Goal: Task Accomplishment & Management: Manage account settings

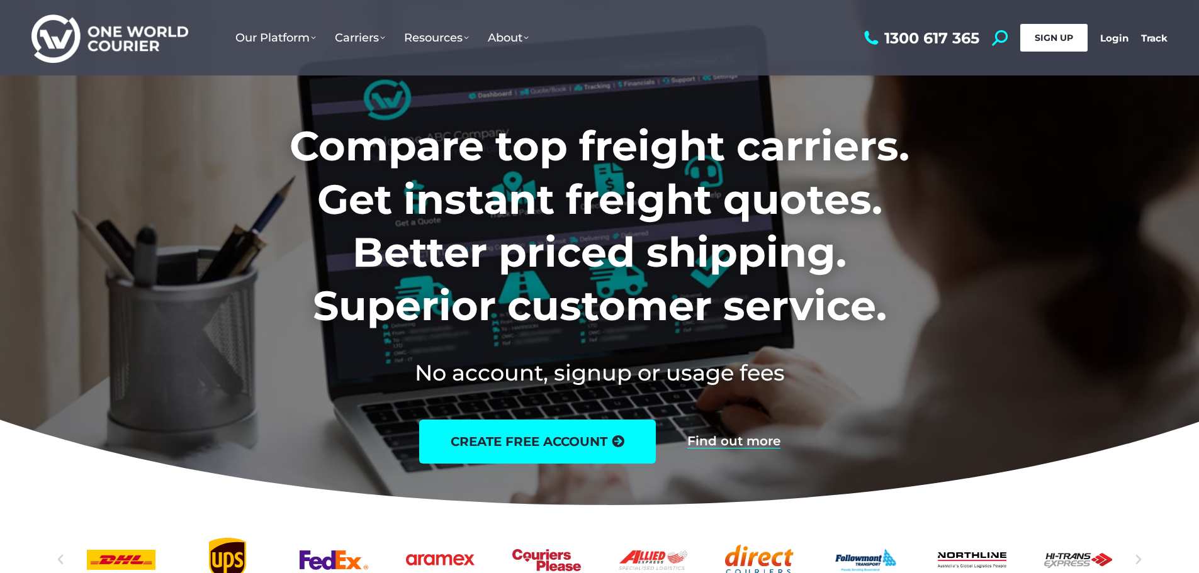
click at [1033, 48] on link "SIGN UP" at bounding box center [1053, 38] width 67 height 28
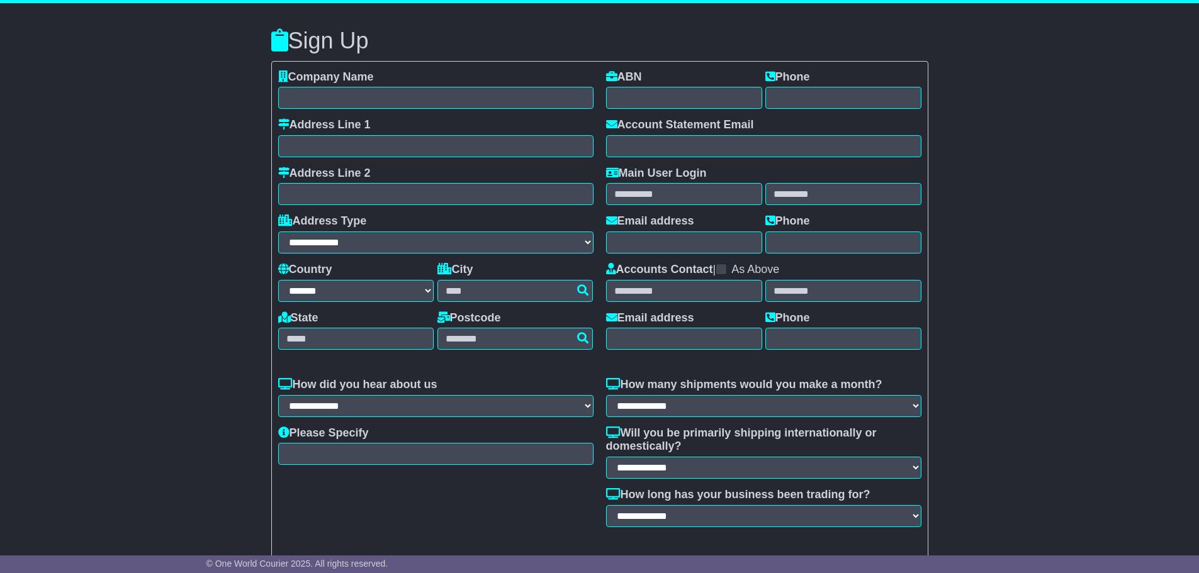
select select "**"
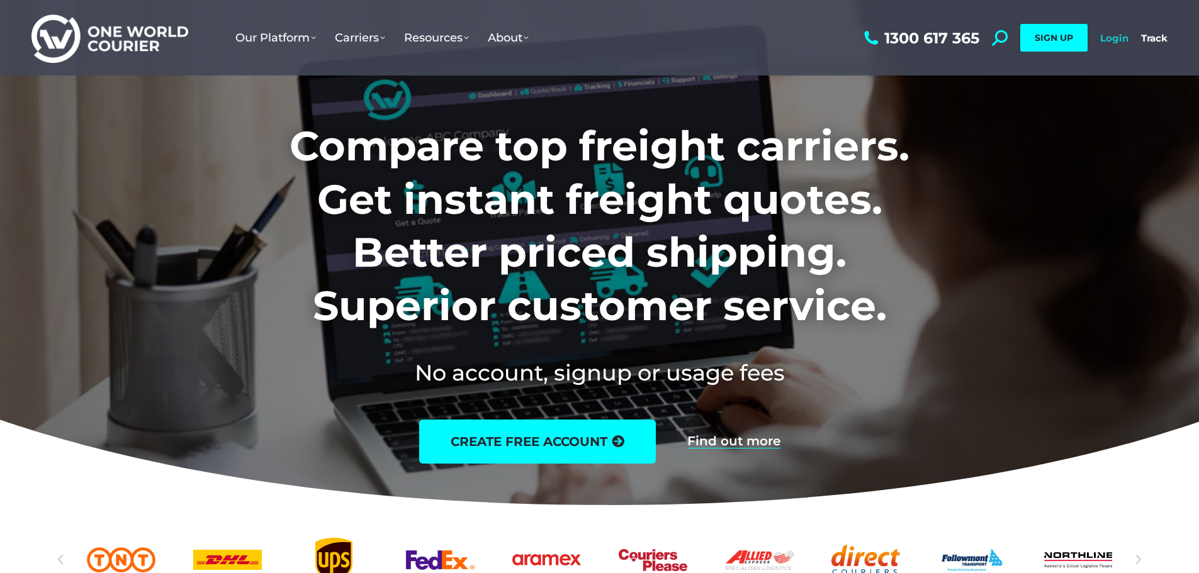
click at [1118, 40] on link "Login" at bounding box center [1114, 38] width 28 height 12
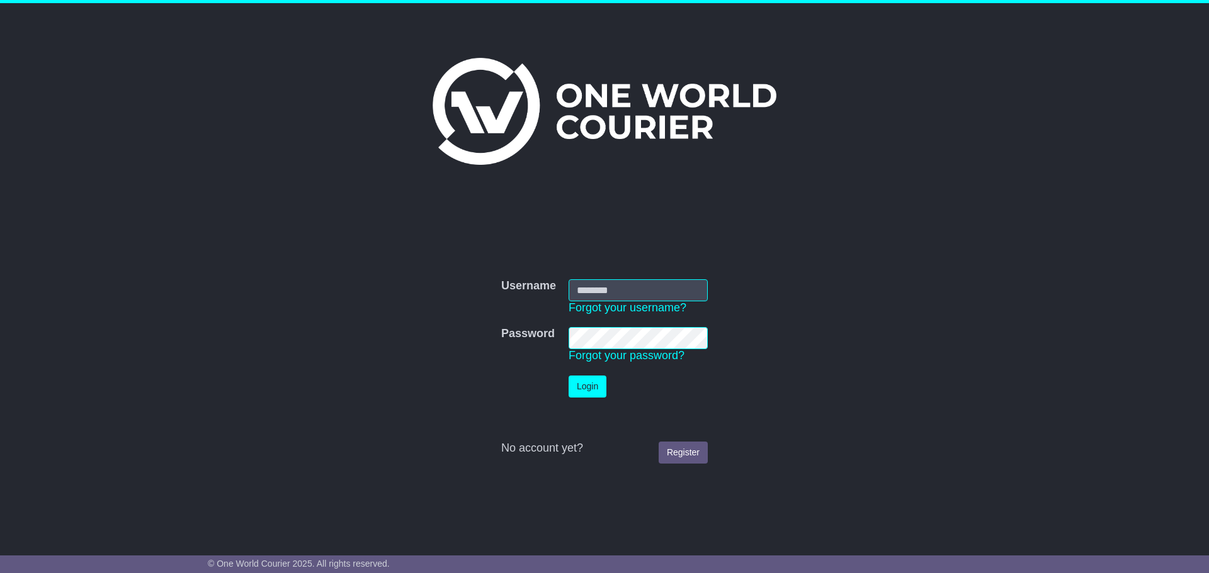
type input "**********"
click at [592, 381] on button "Login" at bounding box center [587, 387] width 38 height 22
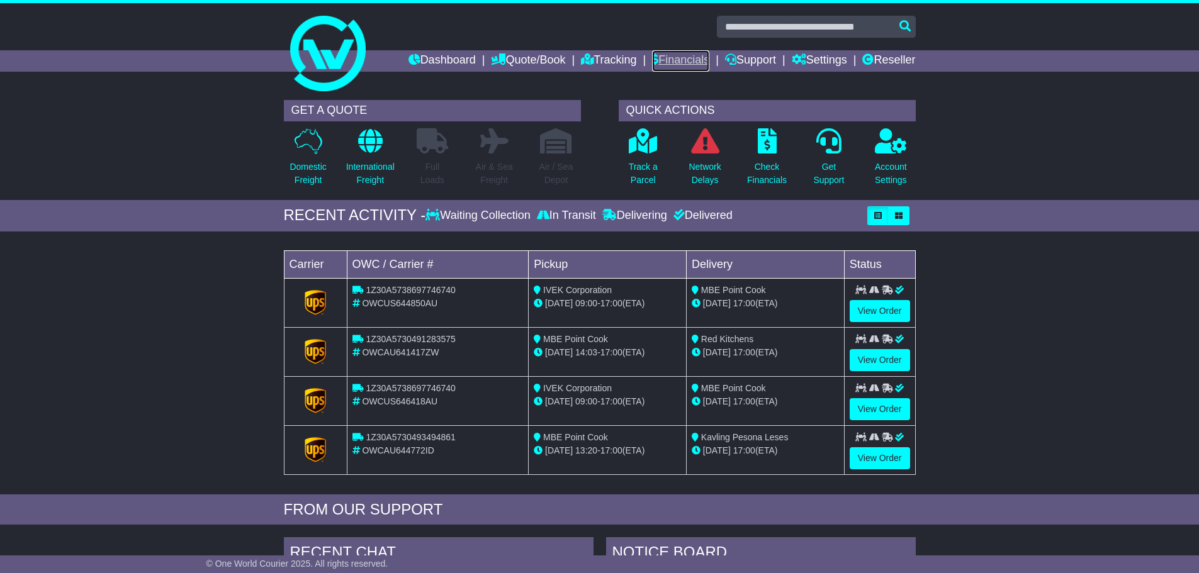
click at [684, 61] on link "Financials" at bounding box center [680, 60] width 57 height 21
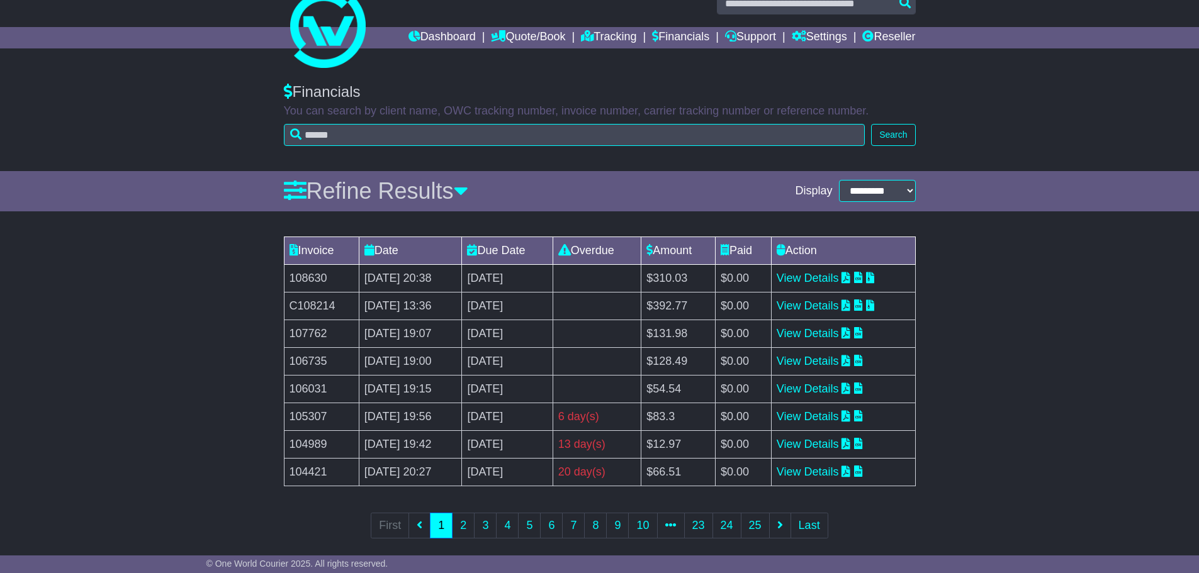
scroll to position [37, 0]
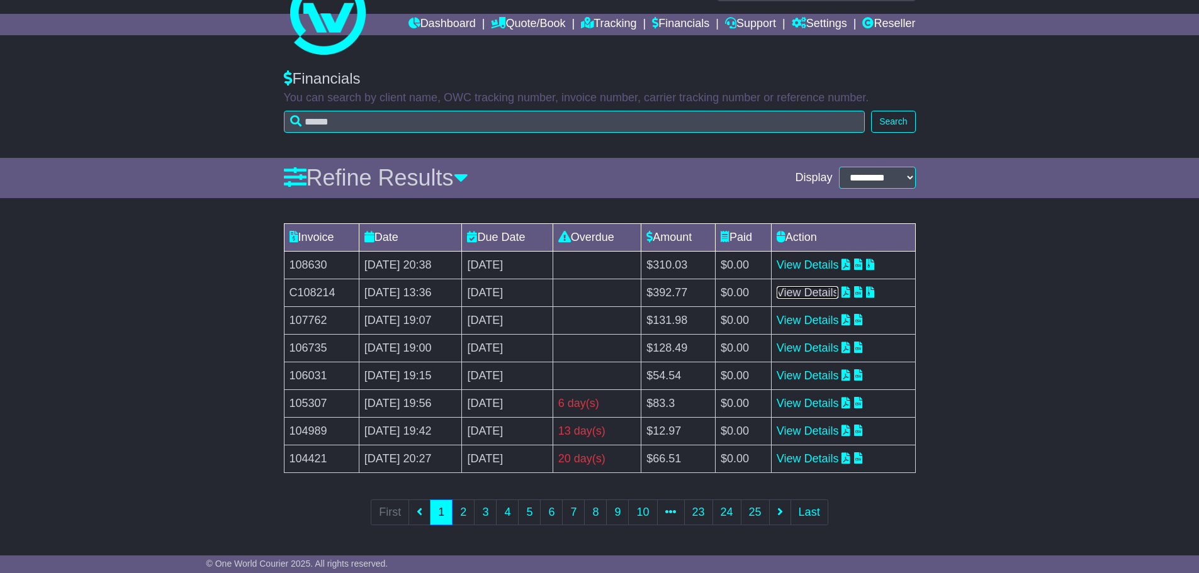
click at [810, 298] on link "View Details" at bounding box center [808, 292] width 62 height 13
click at [836, 262] on link "View Details" at bounding box center [808, 265] width 62 height 13
click at [817, 264] on link "View Details" at bounding box center [808, 265] width 62 height 13
click at [809, 378] on link "View Details" at bounding box center [808, 376] width 62 height 13
click at [839, 265] on link "View Details" at bounding box center [808, 265] width 62 height 13
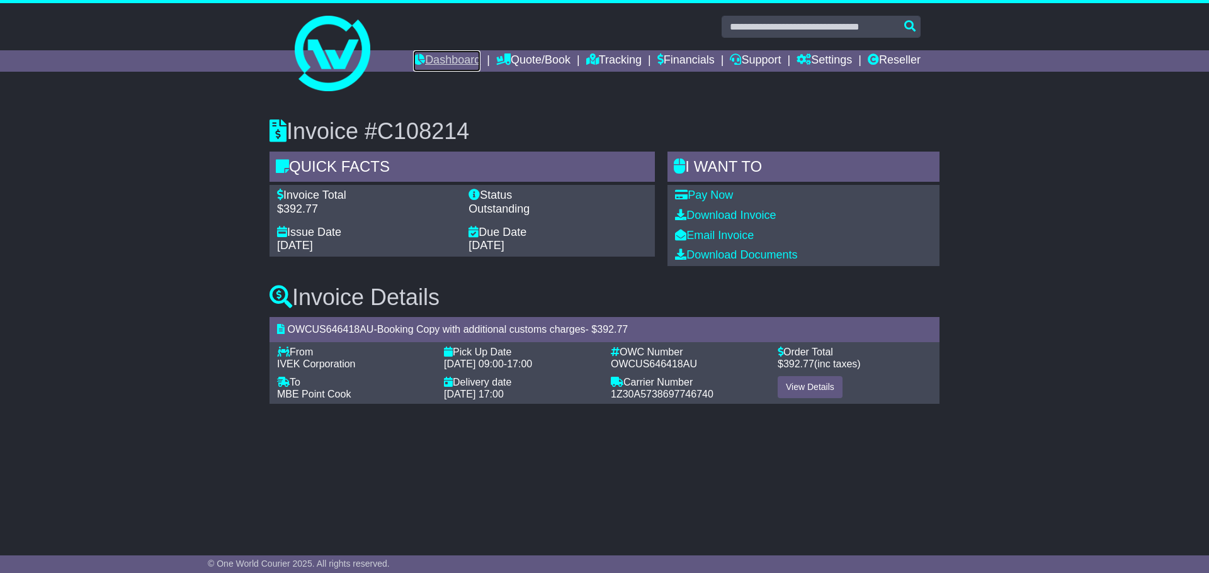
click at [421, 62] on link "Dashboard" at bounding box center [446, 60] width 67 height 21
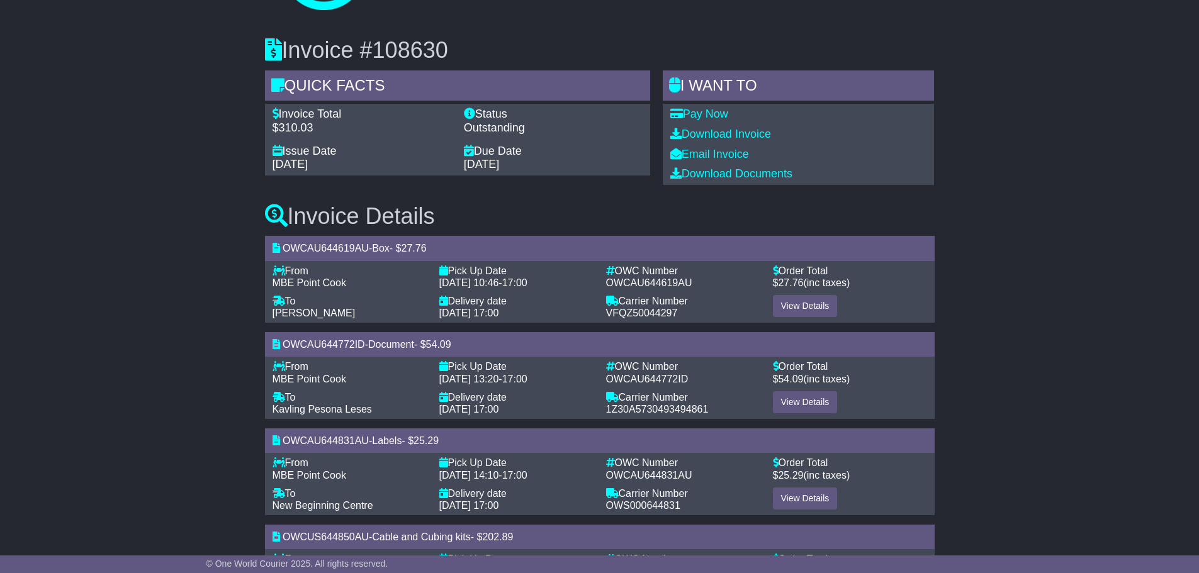
scroll to position [161, 0]
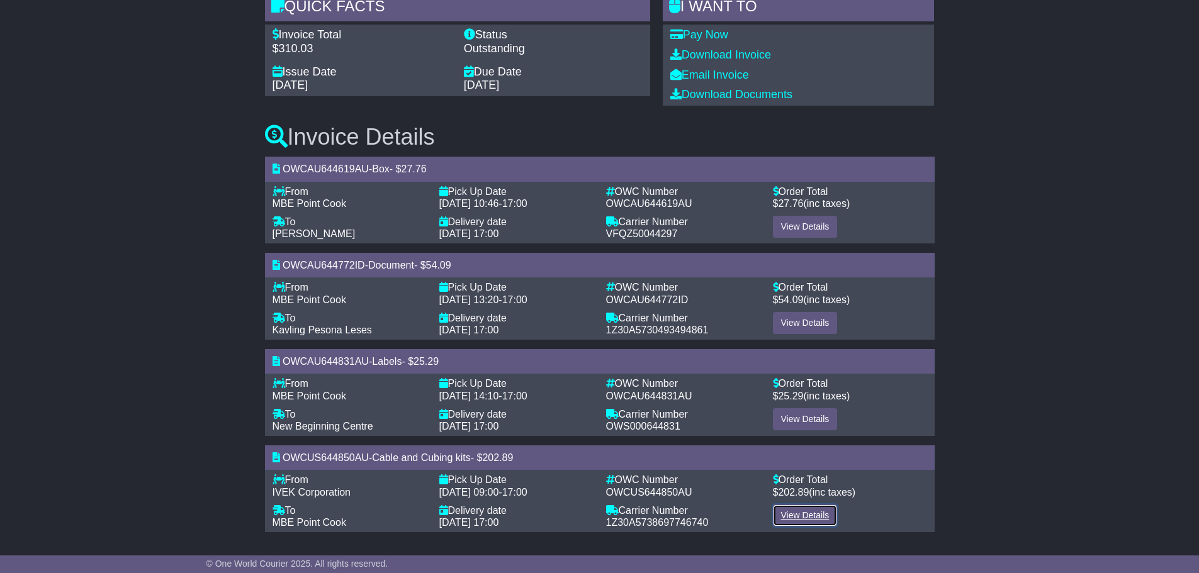
click at [793, 513] on link "View Details" at bounding box center [805, 516] width 65 height 22
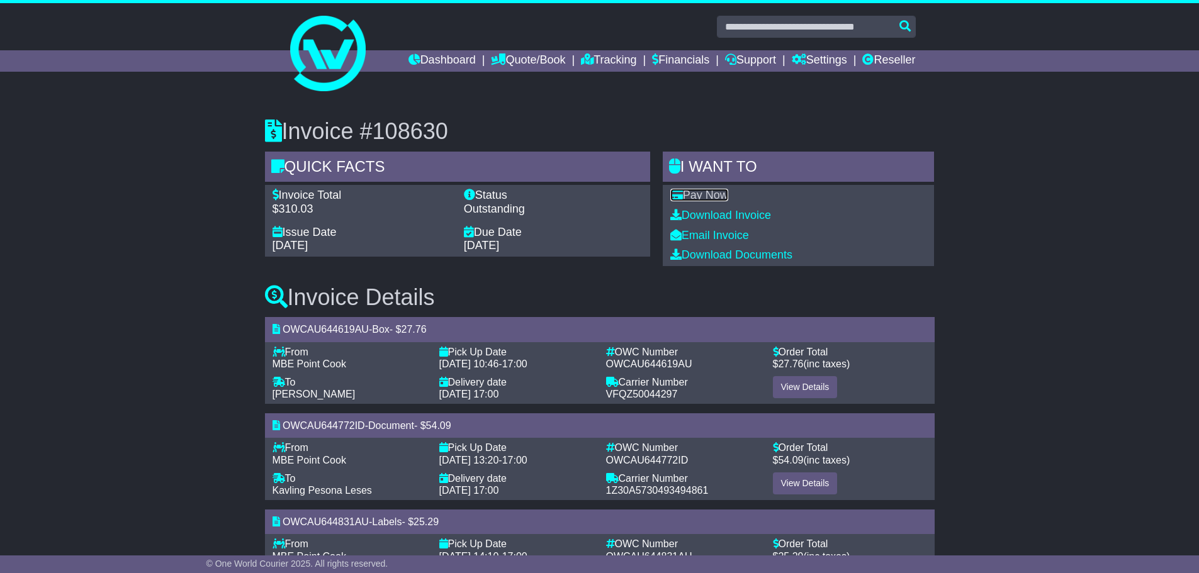
click at [703, 200] on link "Pay Now" at bounding box center [699, 195] width 58 height 13
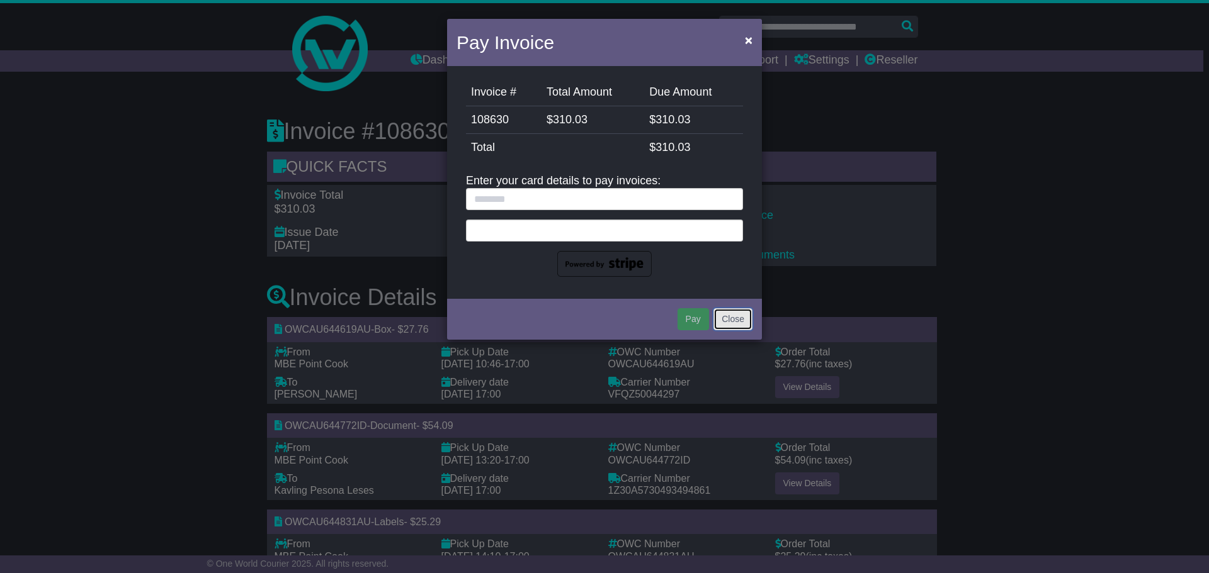
click at [747, 316] on button "Close" at bounding box center [732, 319] width 39 height 22
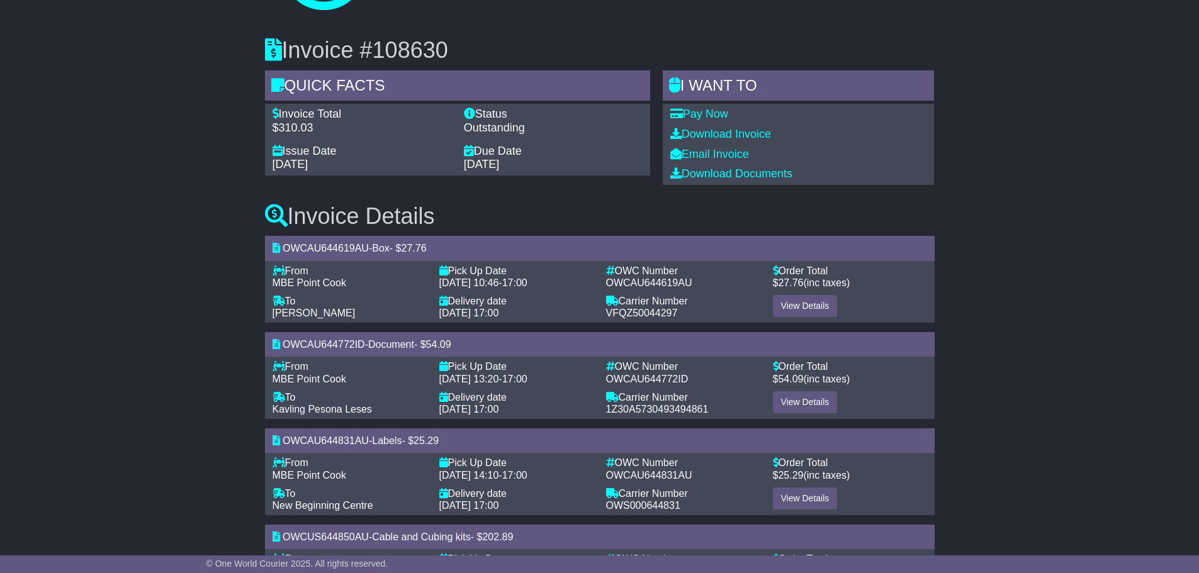
scroll to position [161, 0]
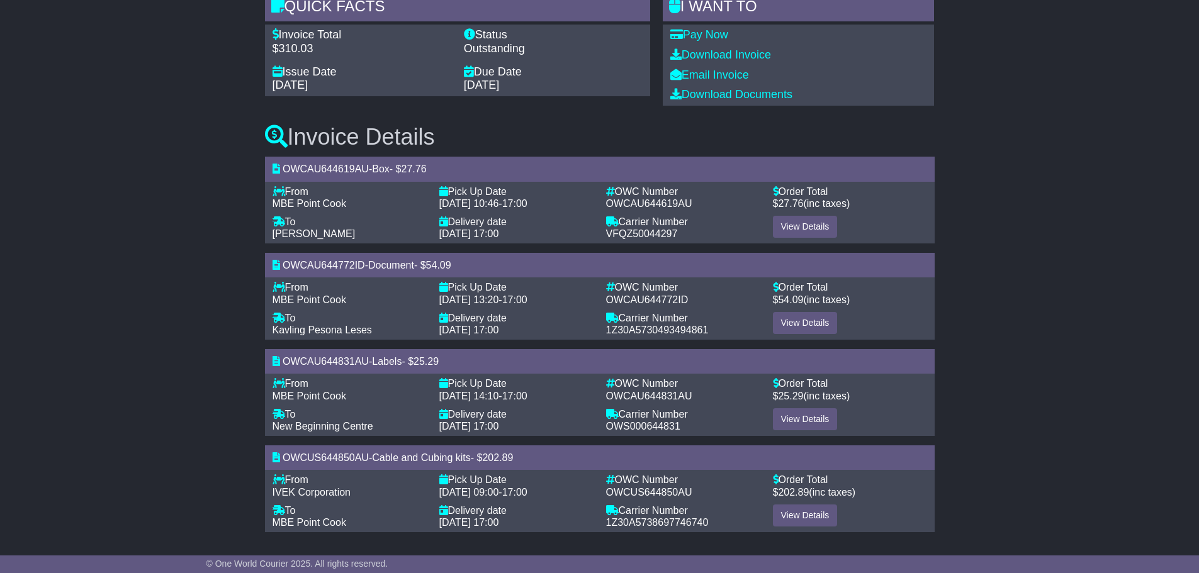
drag, startPoint x: 783, startPoint y: 191, endPoint x: 858, endPoint y: 205, distance: 76.1
click at [858, 205] on div "Order Total - $ 27.76 (inc taxes)" at bounding box center [850, 201] width 167 height 30
drag, startPoint x: 765, startPoint y: 187, endPoint x: 874, endPoint y: 225, distance: 114.7
click at [874, 225] on div "From - MBE Point Cook To - Nick Evans Pick Up Date - 10 Sep 2025 10:46 - 17:00 …" at bounding box center [599, 213] width 667 height 55
click at [877, 225] on div "View Details" at bounding box center [850, 228] width 167 height 24
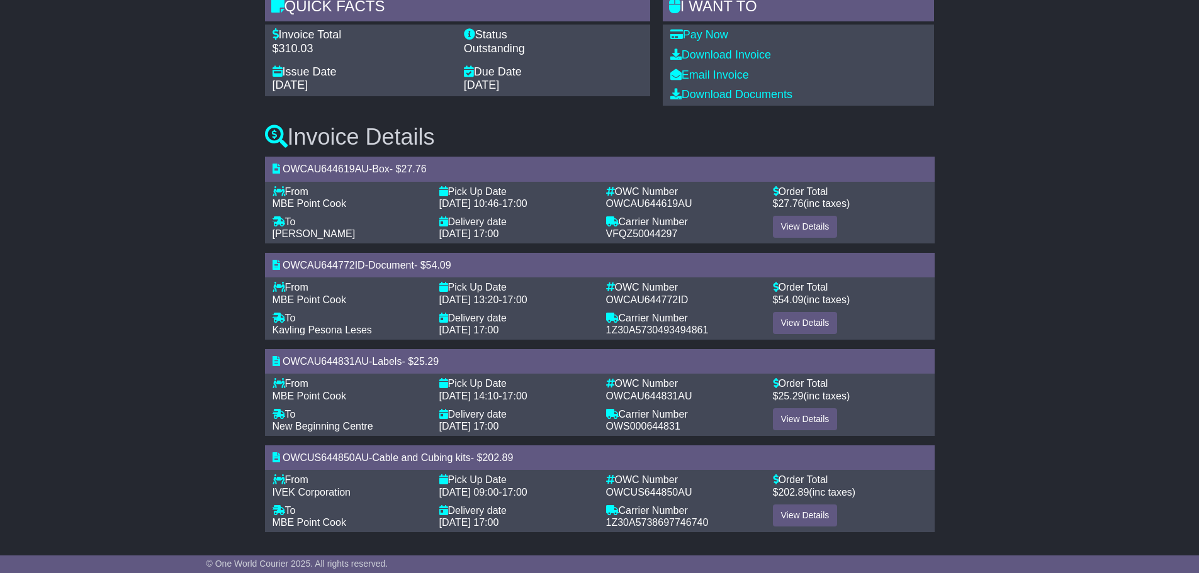
drag, startPoint x: 768, startPoint y: 189, endPoint x: 864, endPoint y: 206, distance: 97.7
click at [864, 206] on div "Order Total - $ 27.76 (inc taxes)" at bounding box center [850, 201] width 167 height 30
click at [864, 206] on div "$ 27.76 (inc taxes)" at bounding box center [850, 204] width 154 height 12
drag, startPoint x: 782, startPoint y: 192, endPoint x: 854, endPoint y: 210, distance: 73.9
click at [854, 210] on div "Order Total - $ 27.76 (inc taxes)" at bounding box center [850, 201] width 167 height 30
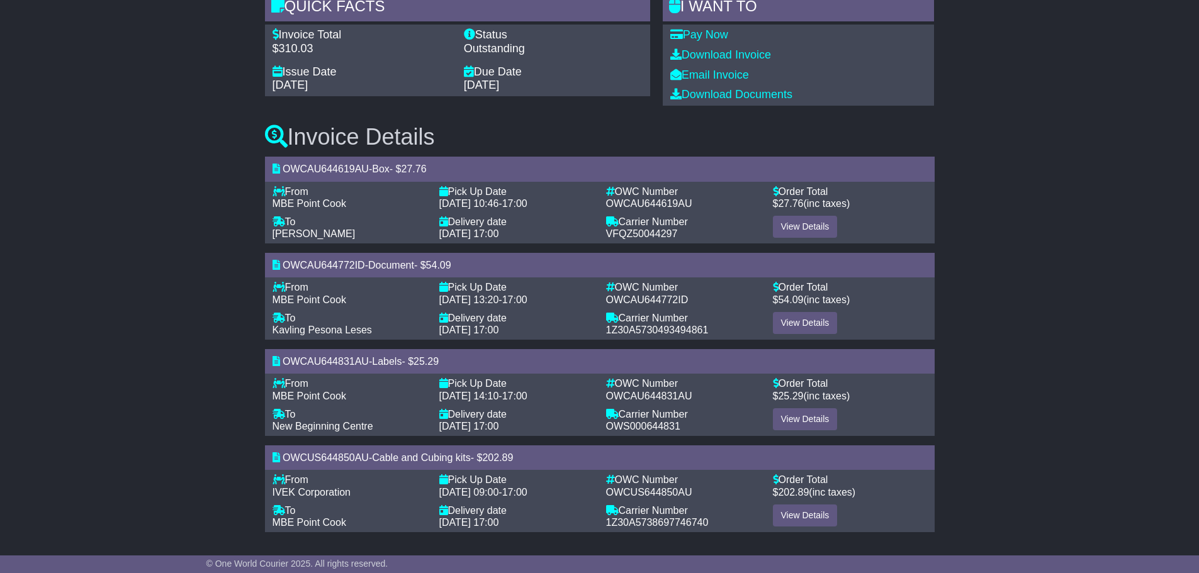
click at [861, 209] on div "$ 27.76 (inc taxes)" at bounding box center [850, 204] width 154 height 12
drag, startPoint x: 782, startPoint y: 288, endPoint x: 853, endPoint y: 300, distance: 71.5
click at [853, 300] on div "Order Total - $ 54.09 (inc taxes)" at bounding box center [850, 296] width 167 height 30
click at [859, 300] on div "$ 54.09 (inc taxes)" at bounding box center [850, 300] width 154 height 12
drag, startPoint x: 785, startPoint y: 290, endPoint x: 863, endPoint y: 302, distance: 79.1
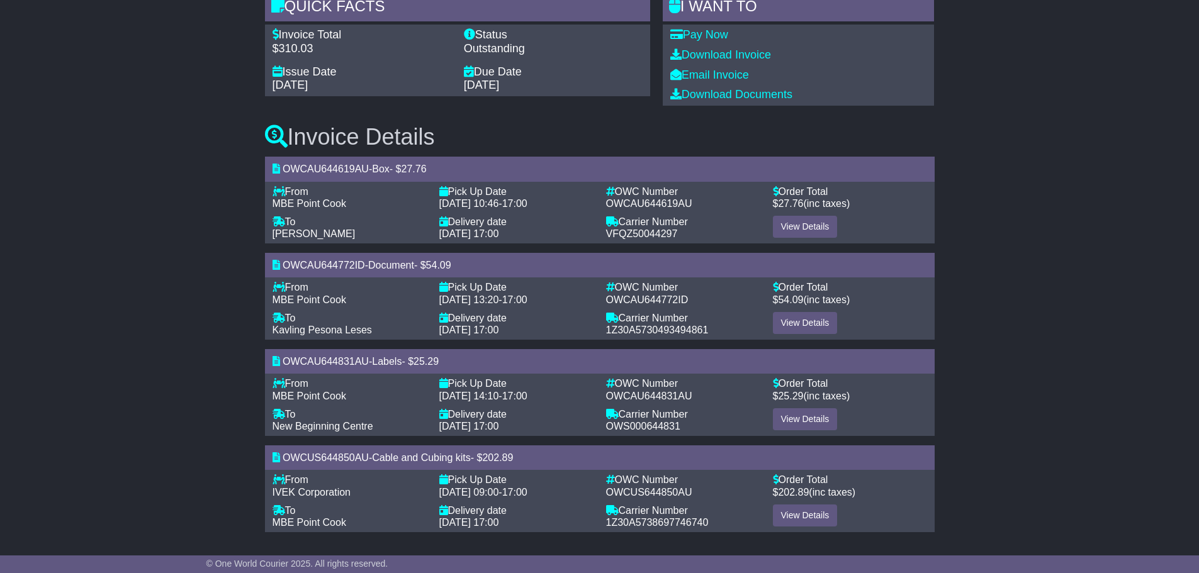
click at [863, 302] on div "Order Total - $ 54.09 (inc taxes)" at bounding box center [850, 296] width 167 height 30
drag, startPoint x: 781, startPoint y: 380, endPoint x: 864, endPoint y: 399, distance: 85.2
click at [864, 399] on div "Order Total - $ 25.29 (inc taxes)" at bounding box center [850, 393] width 167 height 30
drag, startPoint x: 784, startPoint y: 482, endPoint x: 853, endPoint y: 473, distance: 69.9
click at [859, 490] on div "Order Total - $ 202.89 (inc taxes)" at bounding box center [850, 489] width 167 height 30
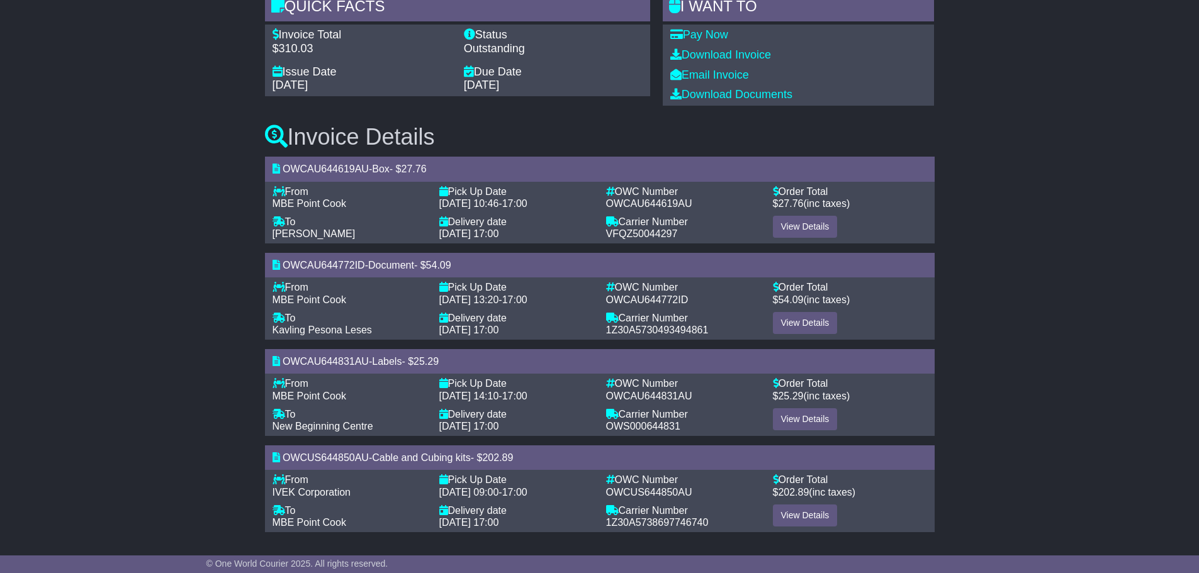
drag, startPoint x: 779, startPoint y: 384, endPoint x: 872, endPoint y: 397, distance: 93.4
click at [872, 397] on div "Order Total - $ 25.29 (inc taxes)" at bounding box center [850, 393] width 167 height 30
drag, startPoint x: 781, startPoint y: 285, endPoint x: 869, endPoint y: 320, distance: 94.7
click at [869, 320] on div "From - MBE Point Cook To - Kavling Pesona Leses Pick Up Date - 10 Sep 2025 13:2…" at bounding box center [599, 308] width 667 height 55
drag, startPoint x: 783, startPoint y: 189, endPoint x: 866, endPoint y: 210, distance: 85.7
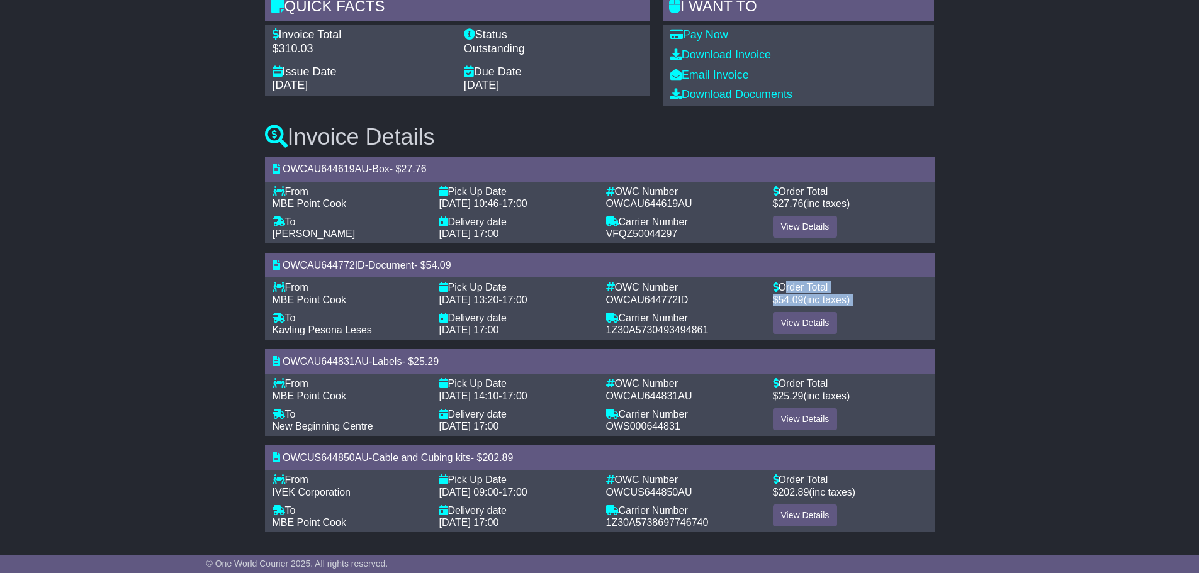
click at [866, 210] on div "Order Total - $ 27.76 (inc taxes)" at bounding box center [850, 201] width 167 height 30
click at [836, 303] on div "$ 54.09 (inc taxes)" at bounding box center [850, 300] width 154 height 12
drag, startPoint x: 781, startPoint y: 285, endPoint x: 855, endPoint y: 301, distance: 75.4
click at [855, 301] on div "Order Total - $ 54.09 (inc taxes)" at bounding box center [850, 296] width 167 height 30
drag, startPoint x: 781, startPoint y: 383, endPoint x: 857, endPoint y: 396, distance: 77.3
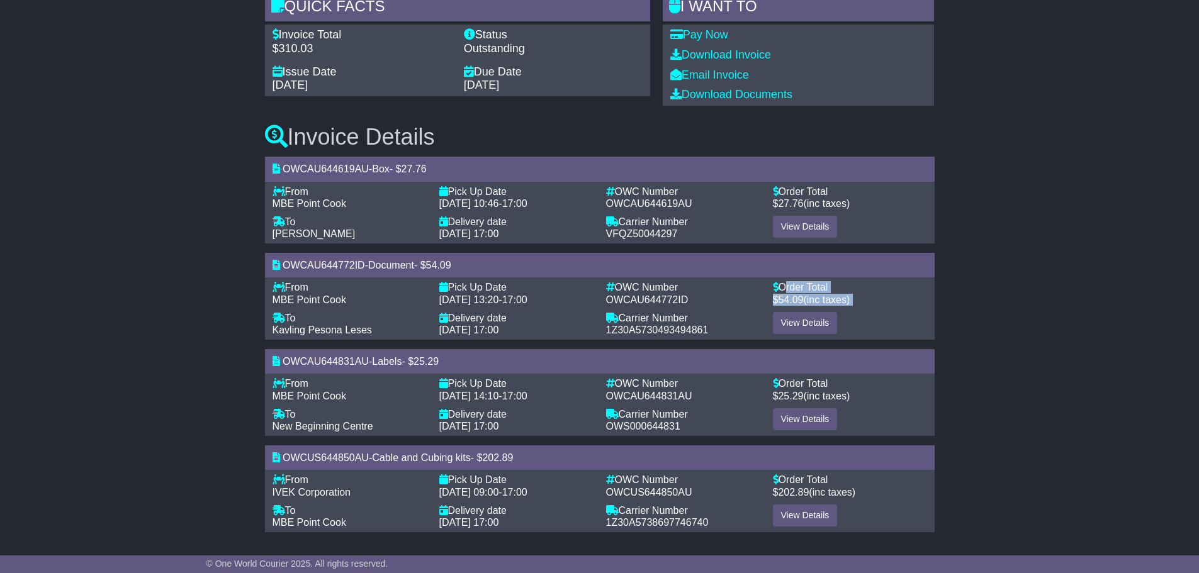
click at [857, 396] on div "Order Total - $ 25.29 (inc taxes)" at bounding box center [850, 393] width 167 height 30
drag, startPoint x: 780, startPoint y: 475, endPoint x: 863, endPoint y: 492, distance: 84.9
click at [863, 492] on div "Order Total - $ 202.89 (inc taxes)" at bounding box center [850, 489] width 167 height 30
click at [863, 492] on div "$ 202.89 (inc taxes)" at bounding box center [850, 493] width 154 height 12
drag, startPoint x: 781, startPoint y: 188, endPoint x: 872, endPoint y: 214, distance: 95.0
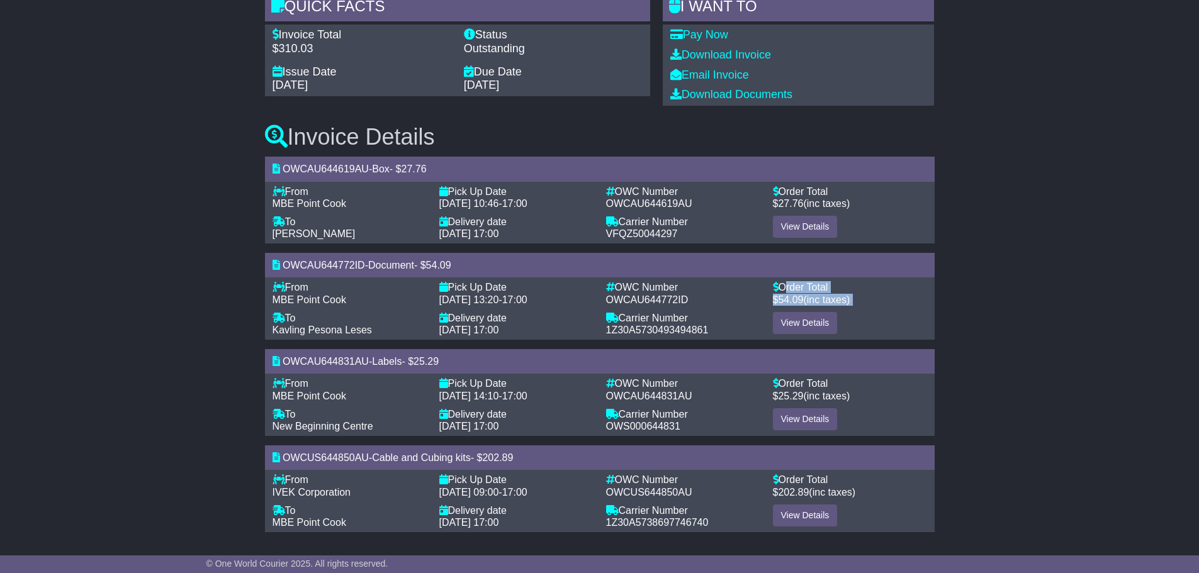
click at [871, 214] on div "Order Total - $ 27.76 (inc taxes)" at bounding box center [850, 201] width 167 height 30
click at [879, 218] on div "View Details" at bounding box center [850, 228] width 167 height 24
drag, startPoint x: 786, startPoint y: 288, endPoint x: 835, endPoint y: 298, distance: 50.7
click at [835, 298] on div "Order Total - $ 54.09 (inc taxes)" at bounding box center [850, 296] width 167 height 30
click at [858, 296] on div "$ 54.09 (inc taxes)" at bounding box center [850, 300] width 154 height 12
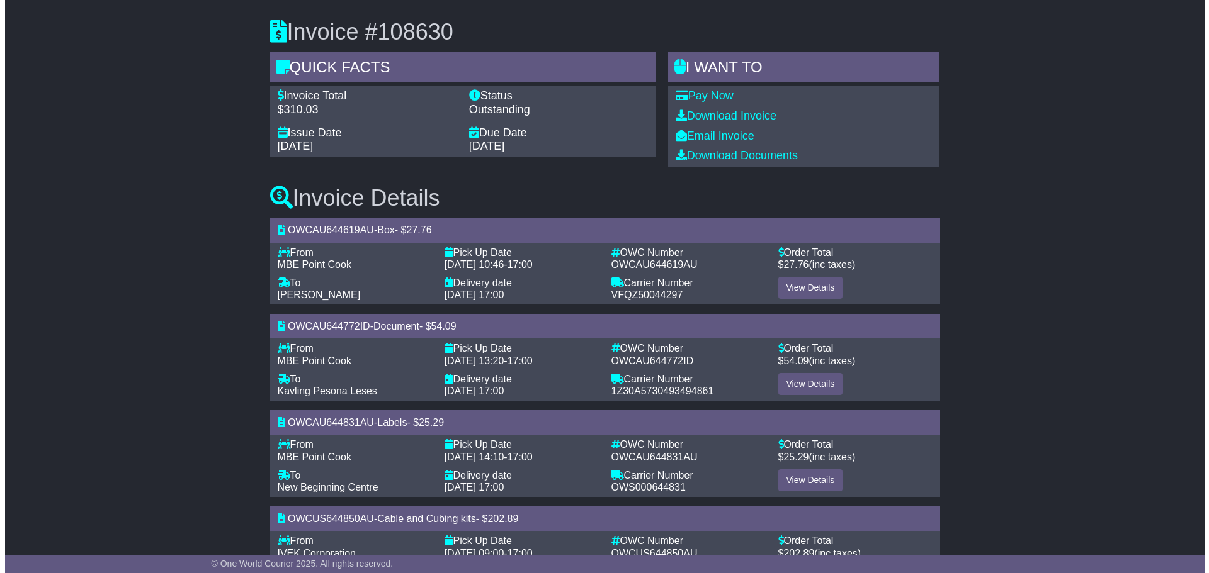
scroll to position [0, 0]
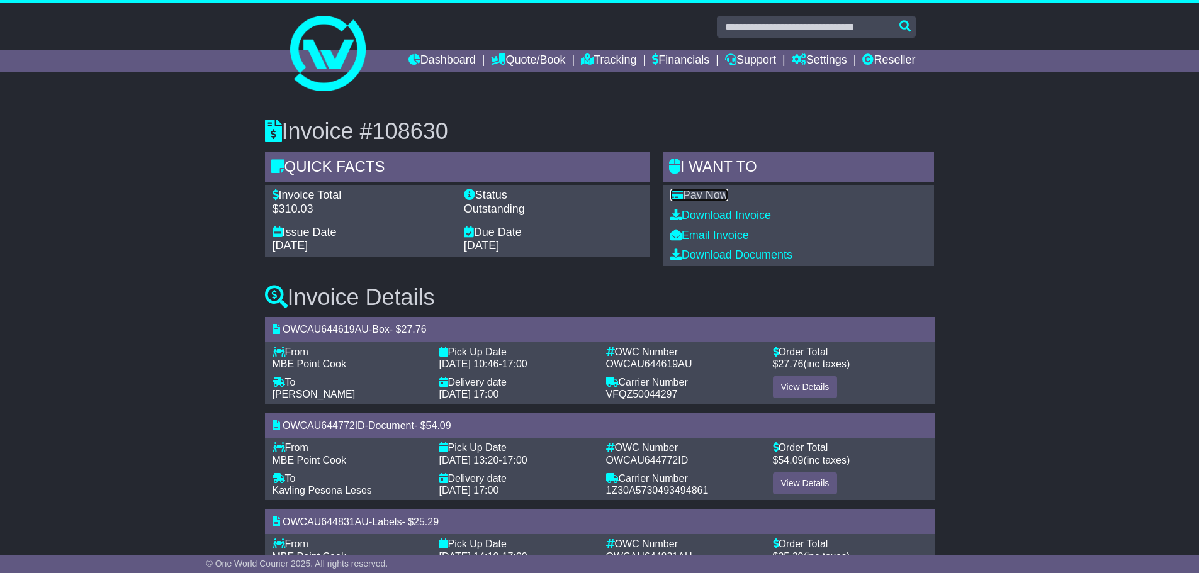
click at [697, 200] on link "Pay Now" at bounding box center [699, 195] width 58 height 13
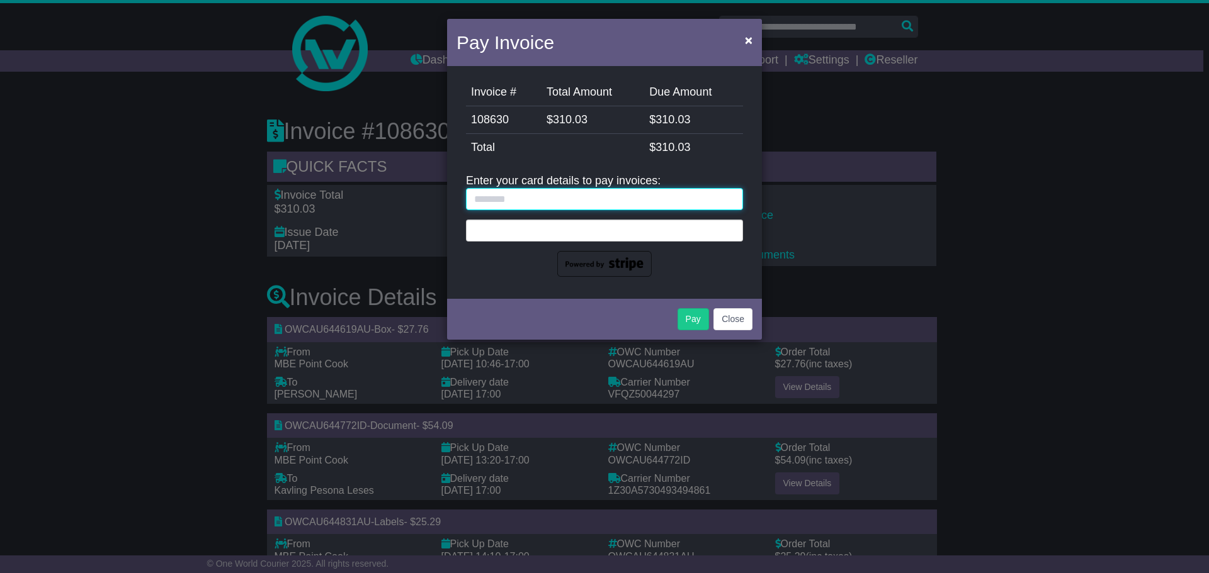
click at [628, 201] on input "text" at bounding box center [604, 199] width 277 height 22
type input "*"
type input "*******"
click at [594, 240] on div at bounding box center [604, 231] width 277 height 22
click at [594, 238] on div at bounding box center [604, 231] width 277 height 22
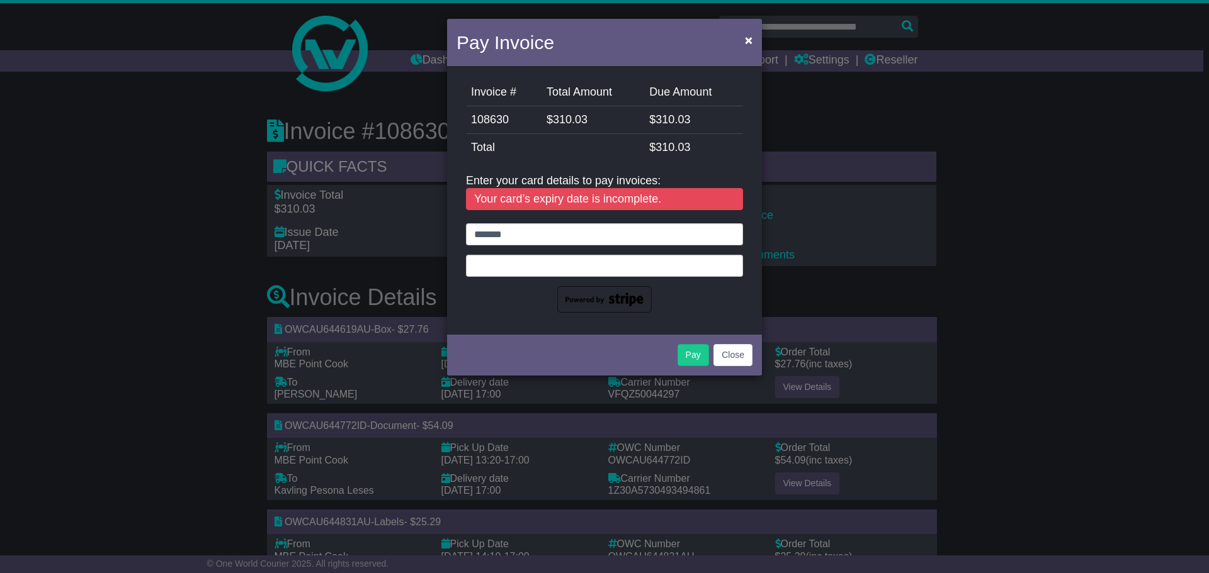
click at [529, 300] on div "*******" at bounding box center [604, 267] width 277 height 89
click at [703, 354] on button "Pay" at bounding box center [692, 355] width 31 height 22
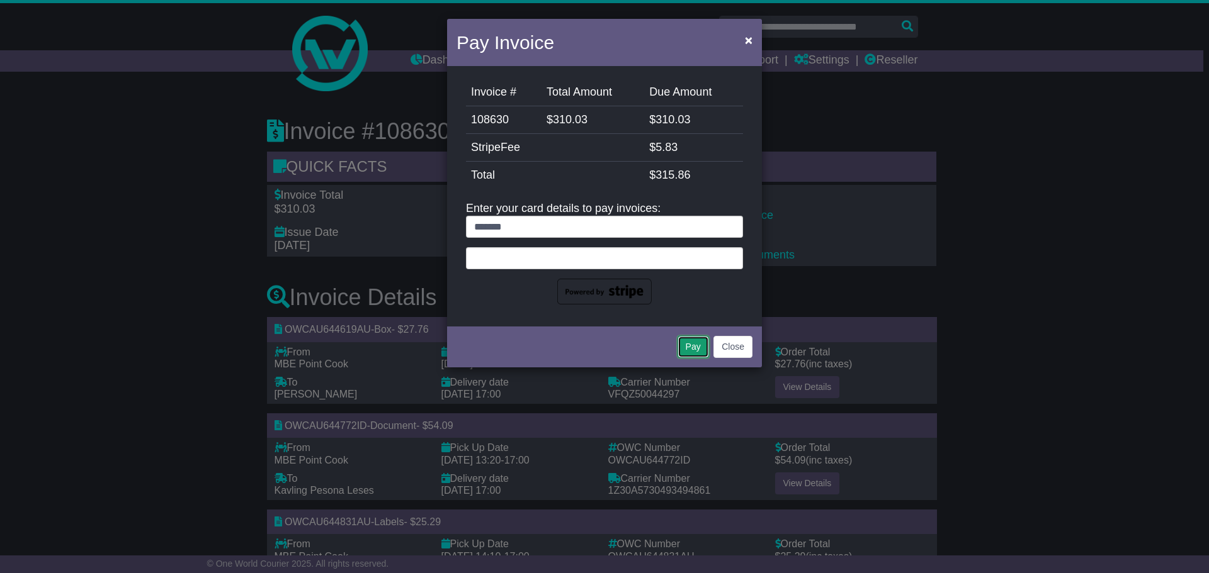
click at [698, 342] on button "Pay" at bounding box center [692, 347] width 31 height 22
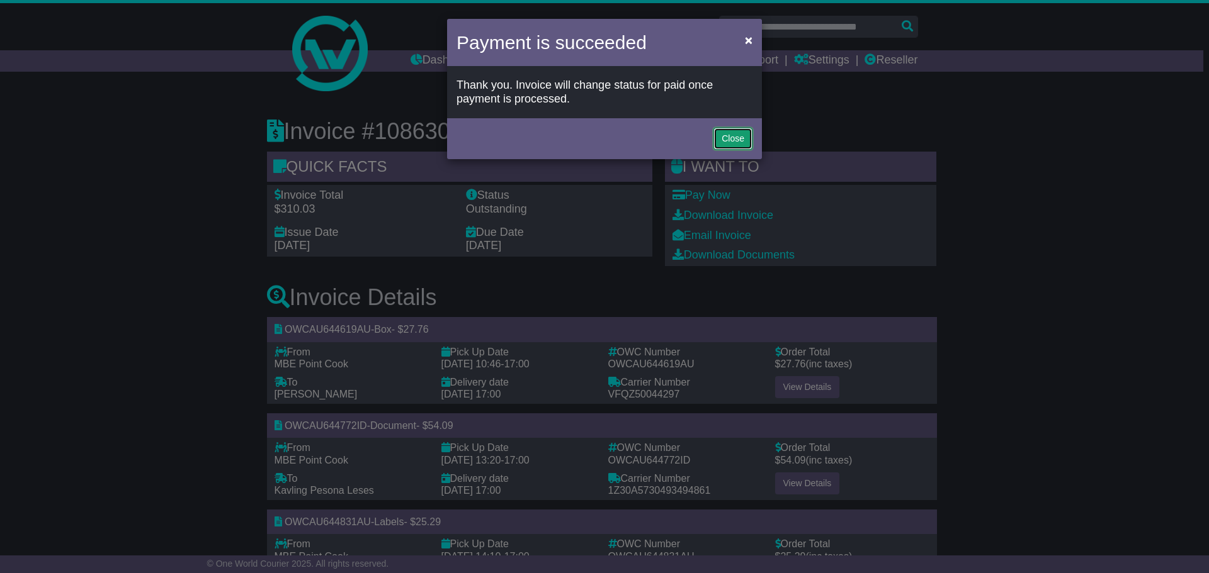
click at [725, 139] on button "Close" at bounding box center [732, 139] width 39 height 22
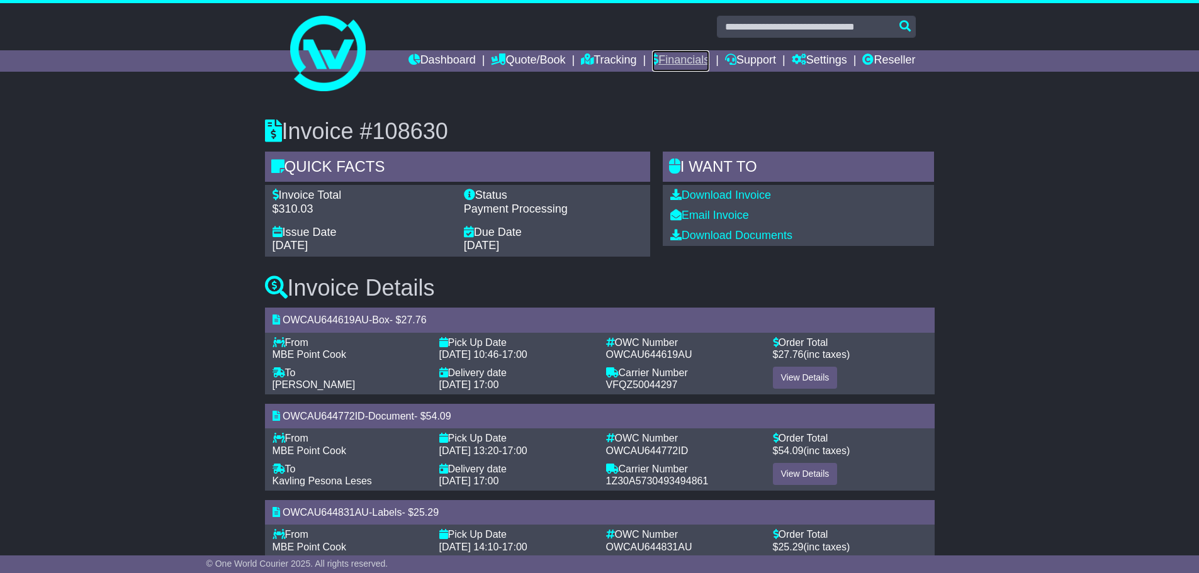
click at [671, 59] on link "Financials" at bounding box center [680, 60] width 57 height 21
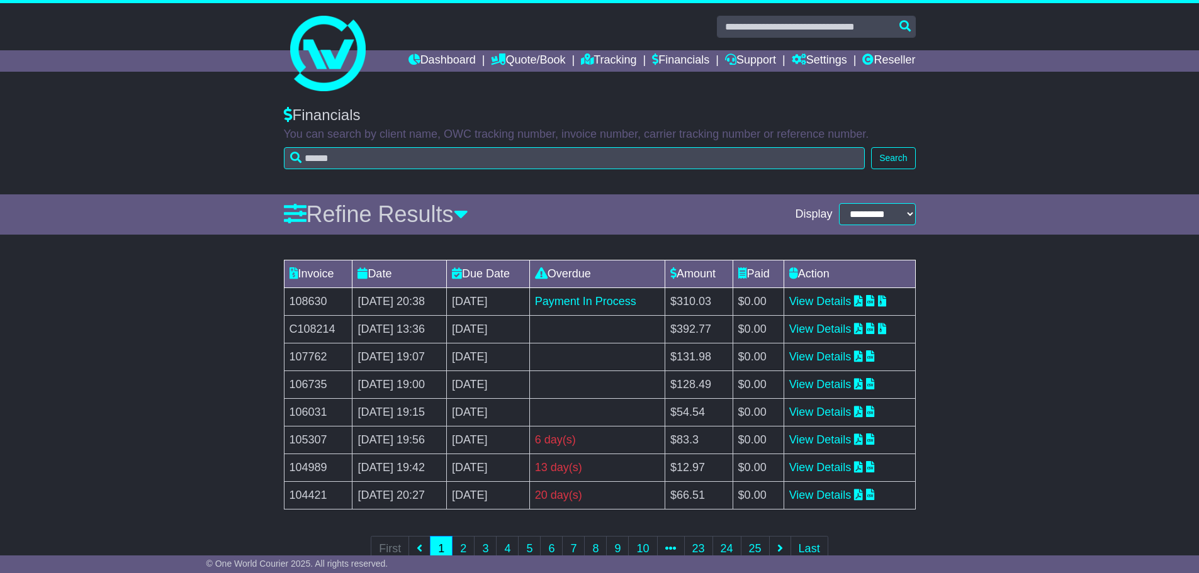
click at [828, 320] on td "View Details" at bounding box center [850, 329] width 132 height 28
click at [824, 326] on link "View Details" at bounding box center [820, 329] width 62 height 13
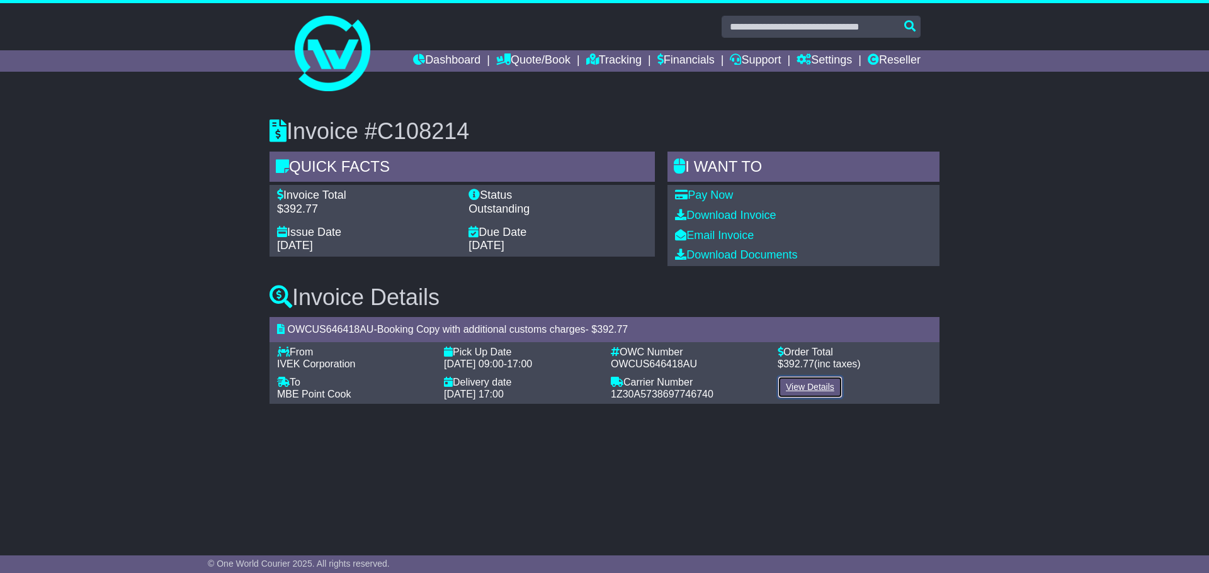
click at [804, 382] on link "View Details" at bounding box center [809, 387] width 65 height 22
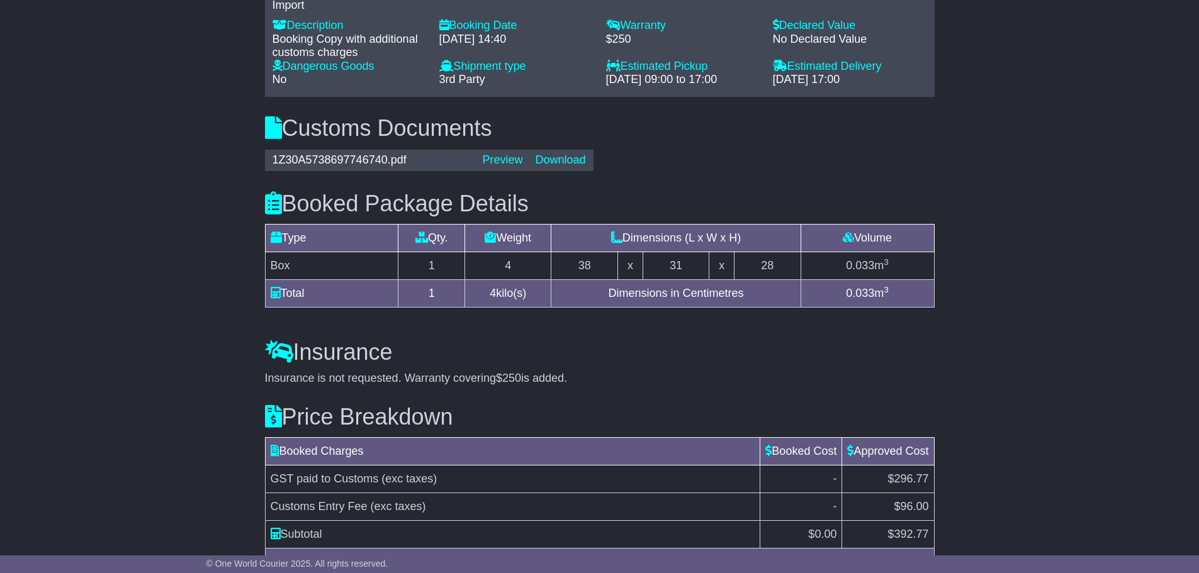
scroll to position [1078, 0]
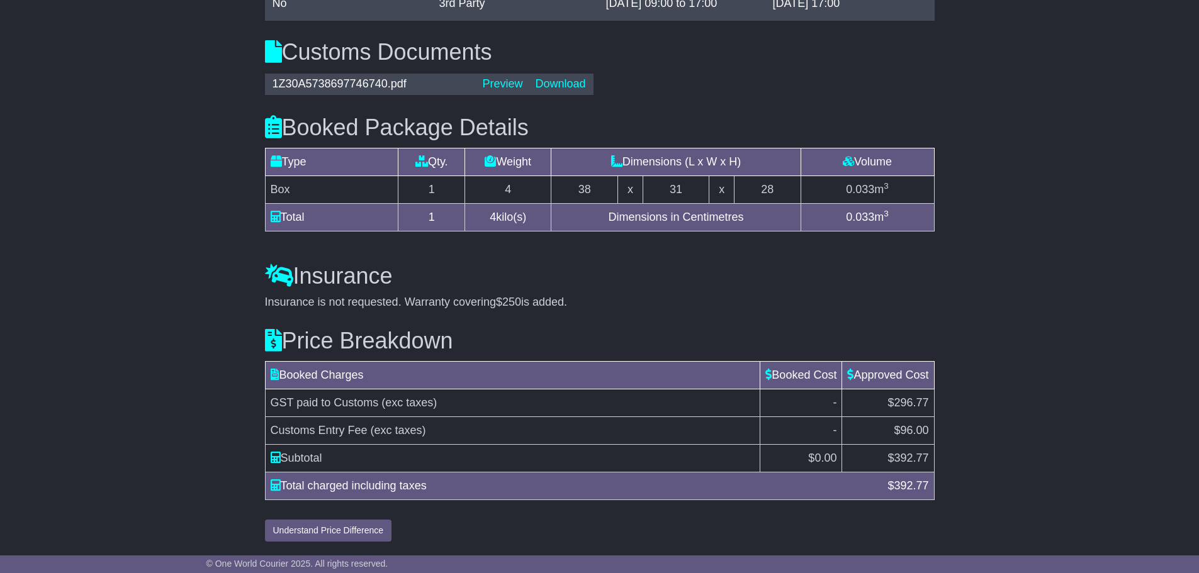
scroll to position [764, 0]
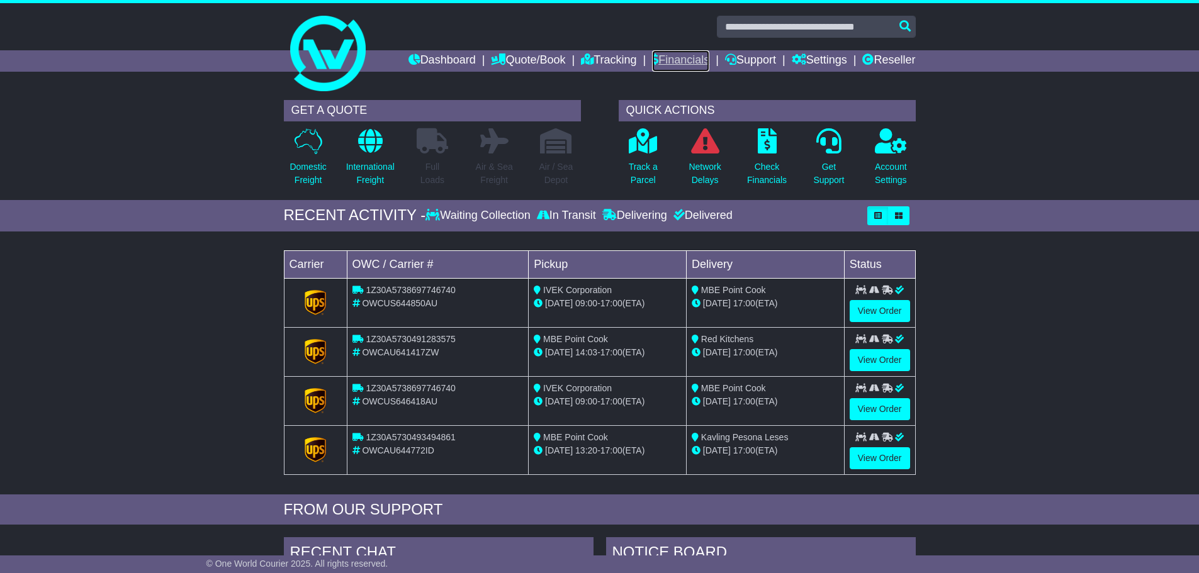
click at [674, 62] on link "Financials" at bounding box center [680, 60] width 57 height 21
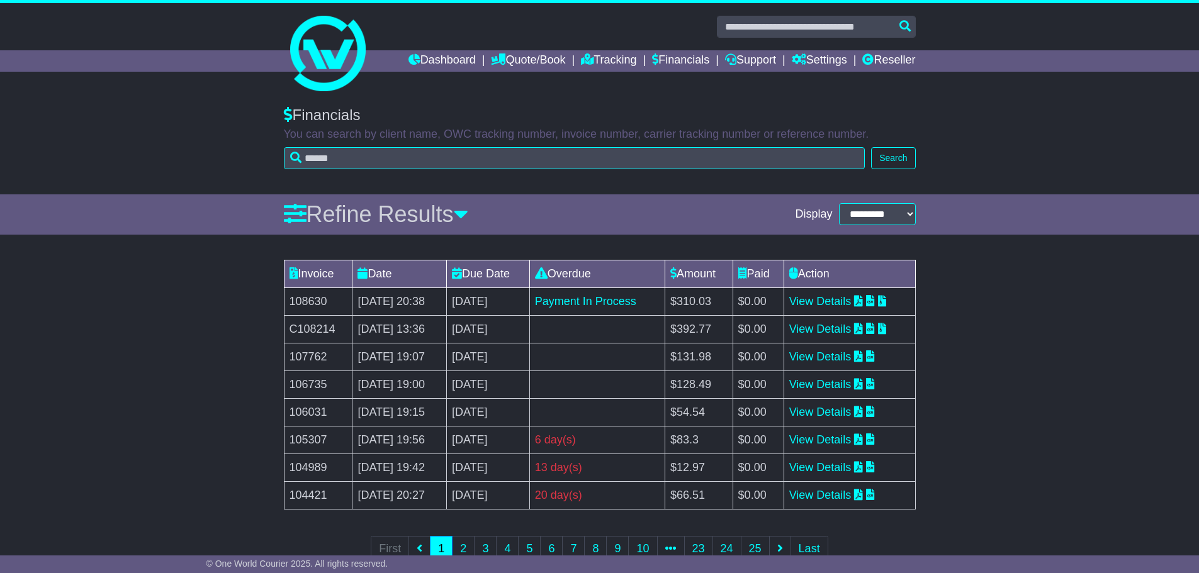
scroll to position [37, 0]
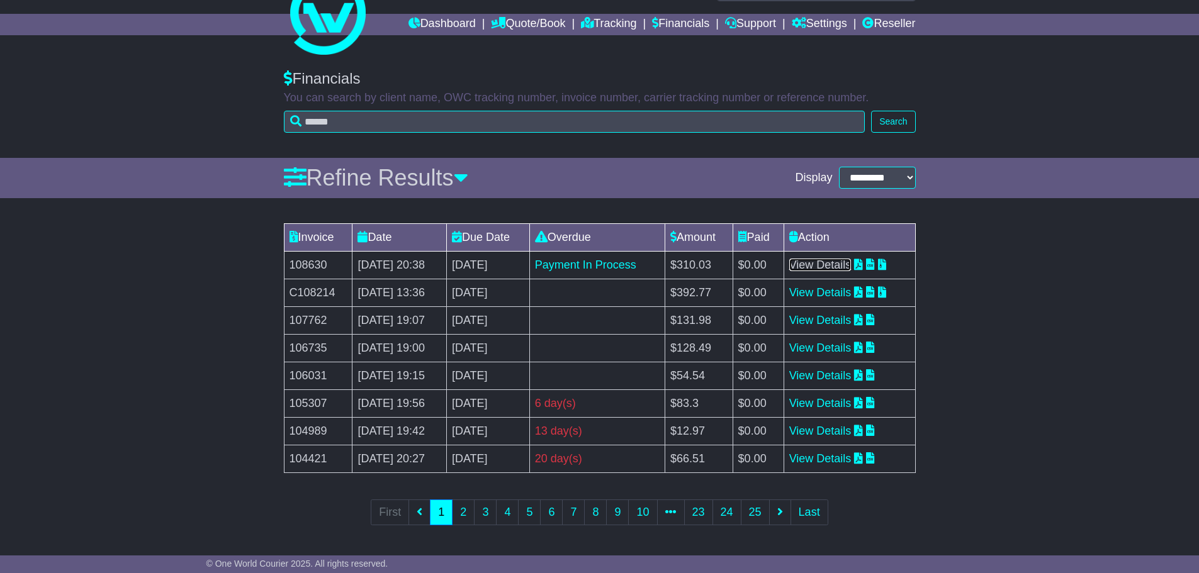
click at [825, 259] on link "View Details" at bounding box center [820, 265] width 62 height 13
click at [455, 517] on link "2" at bounding box center [463, 513] width 23 height 26
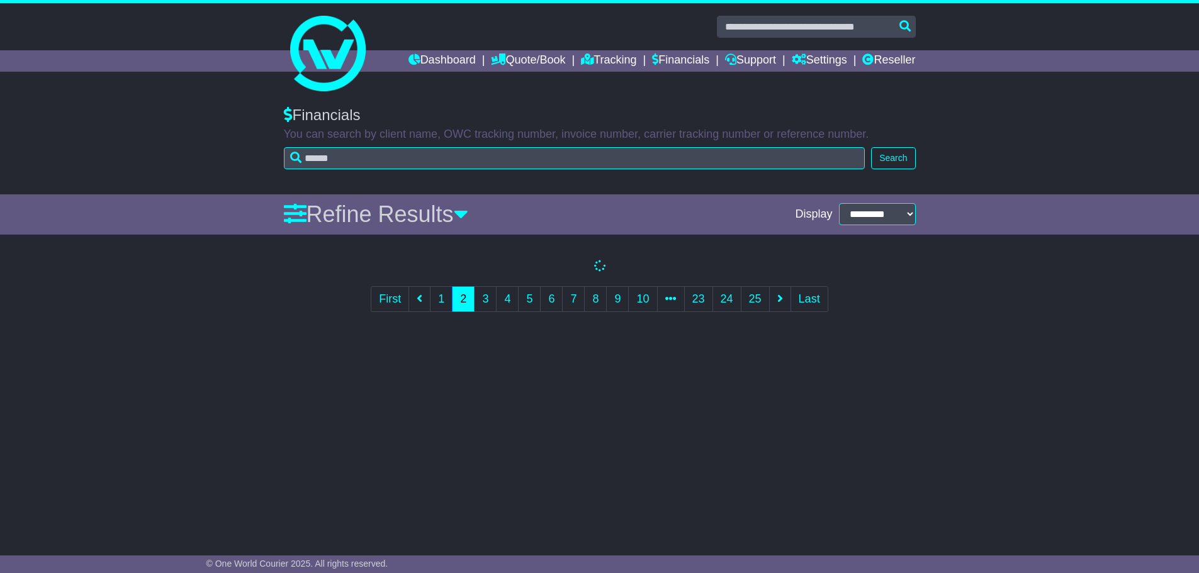
scroll to position [0, 0]
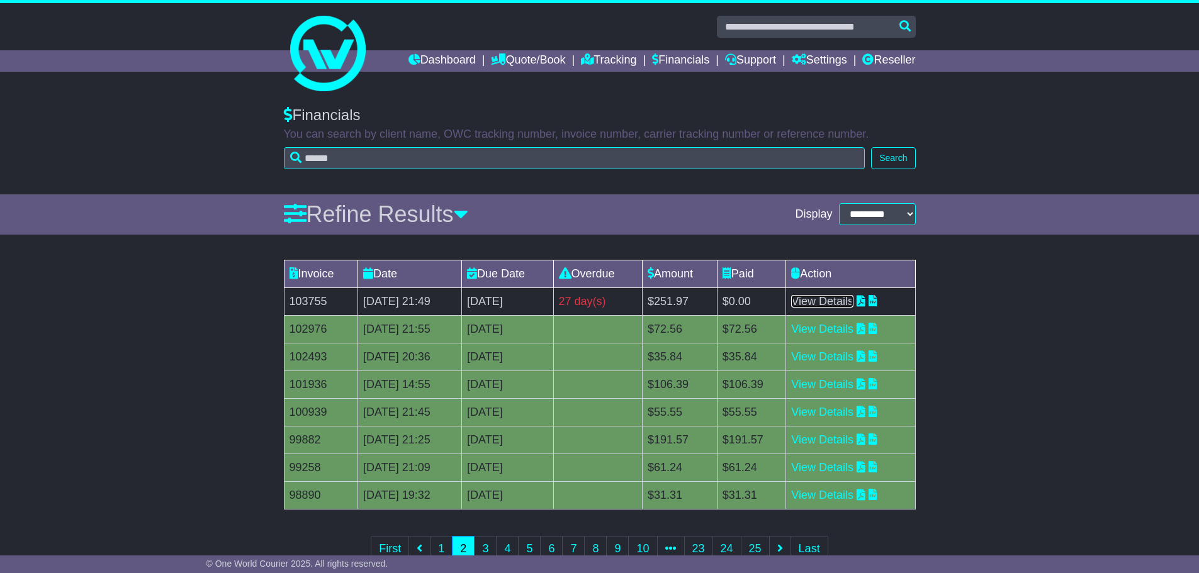
click at [818, 304] on link "View Details" at bounding box center [822, 301] width 62 height 13
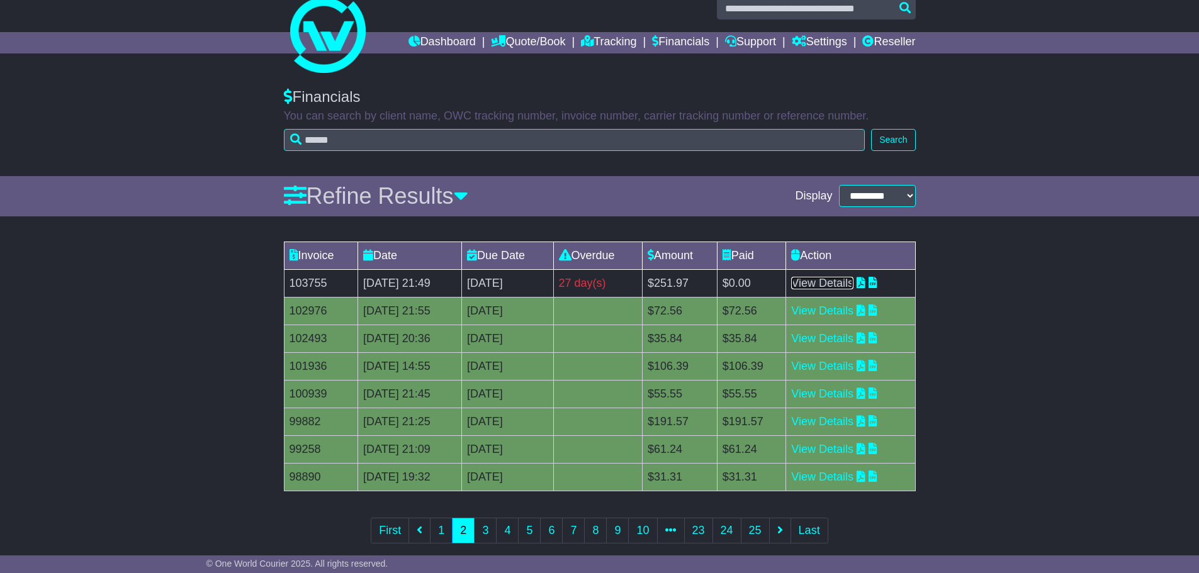
scroll to position [37, 0]
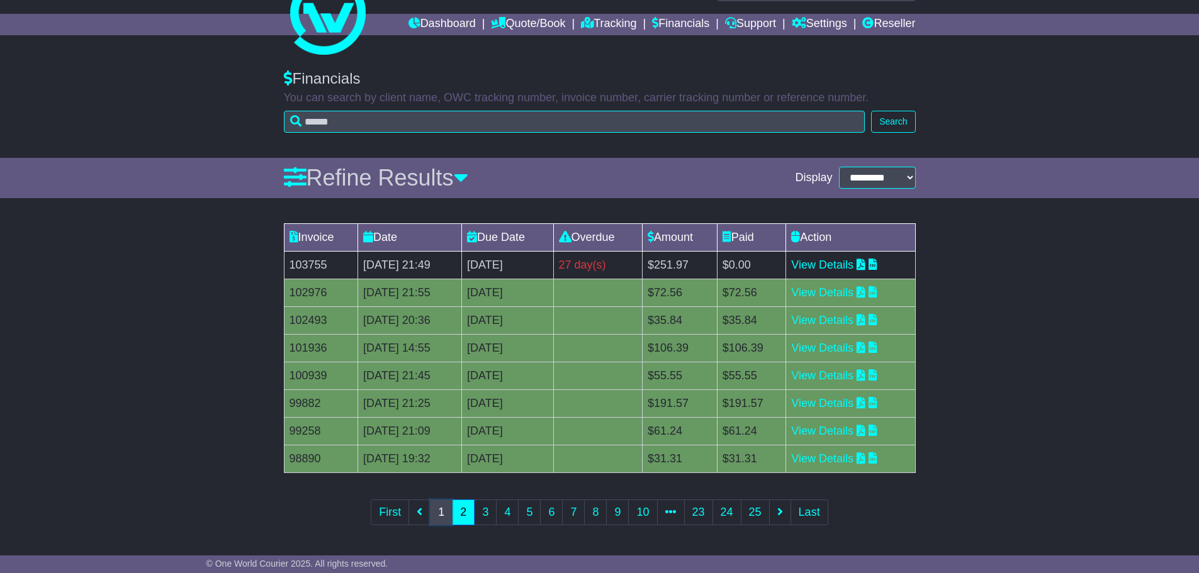
click at [443, 500] on link "1" at bounding box center [441, 513] width 23 height 26
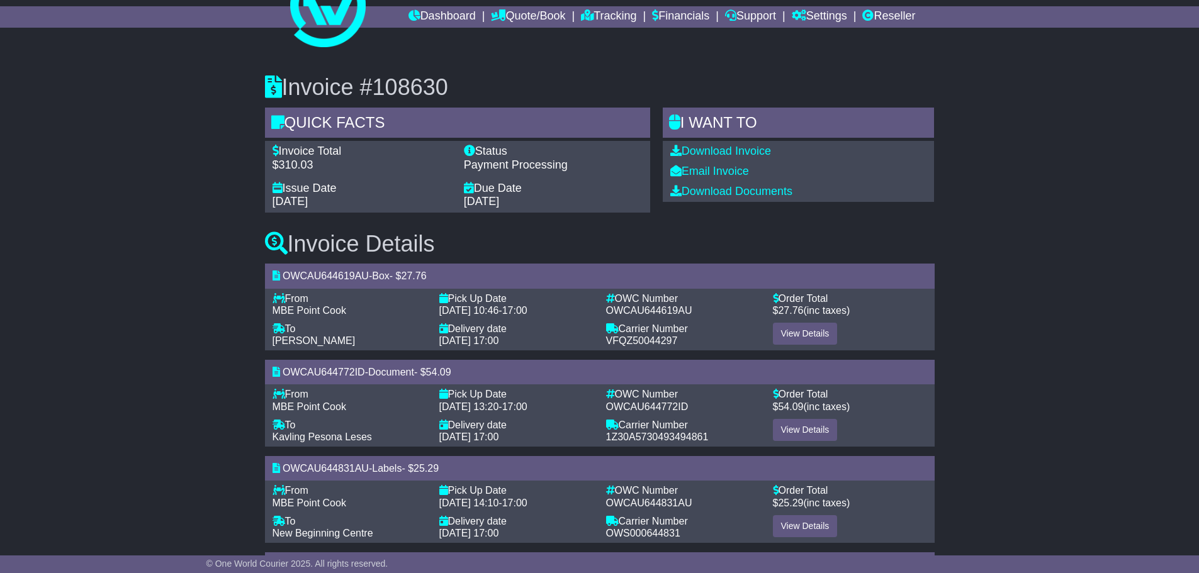
scroll to position [151, 0]
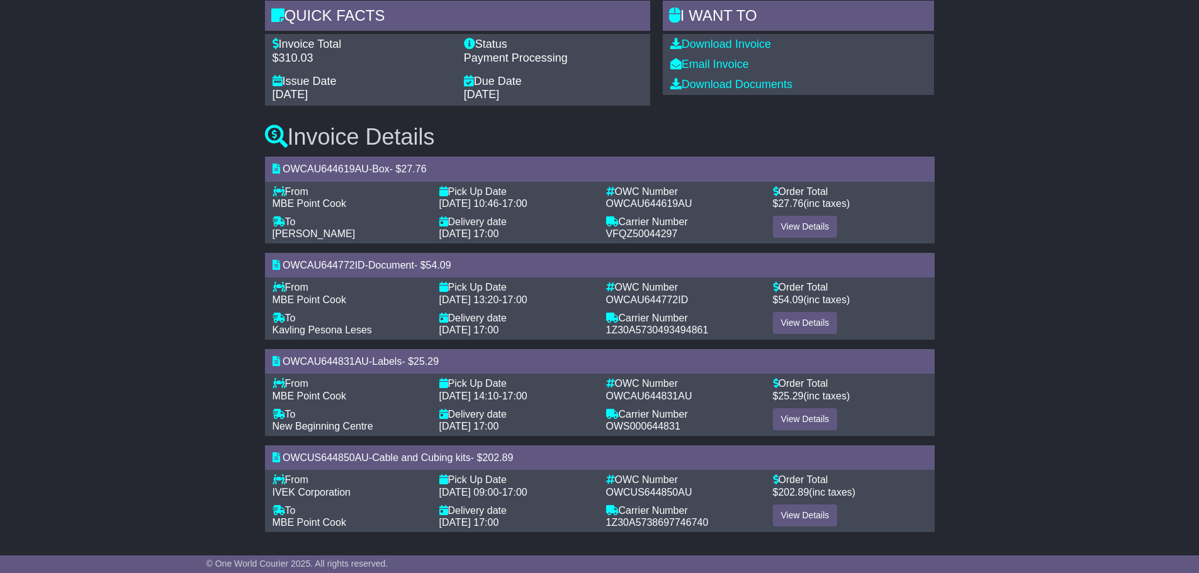
drag, startPoint x: 613, startPoint y: 493, endPoint x: 605, endPoint y: 493, distance: 8.2
click at [613, 493] on span "OWCUS644850AU" at bounding box center [649, 492] width 86 height 11
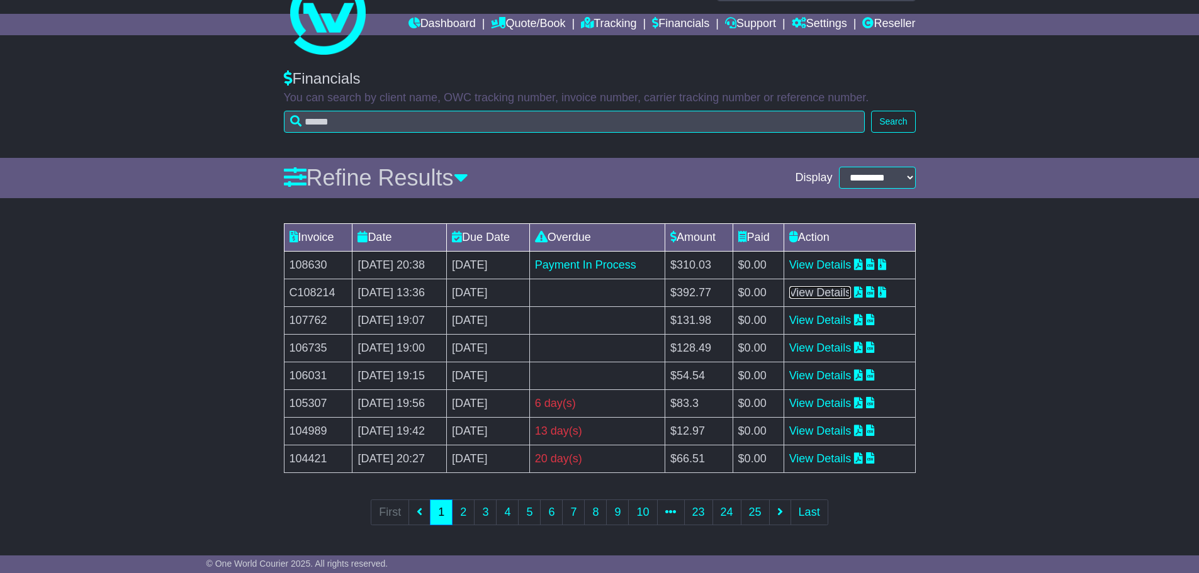
click at [817, 291] on link "View Details" at bounding box center [820, 292] width 62 height 13
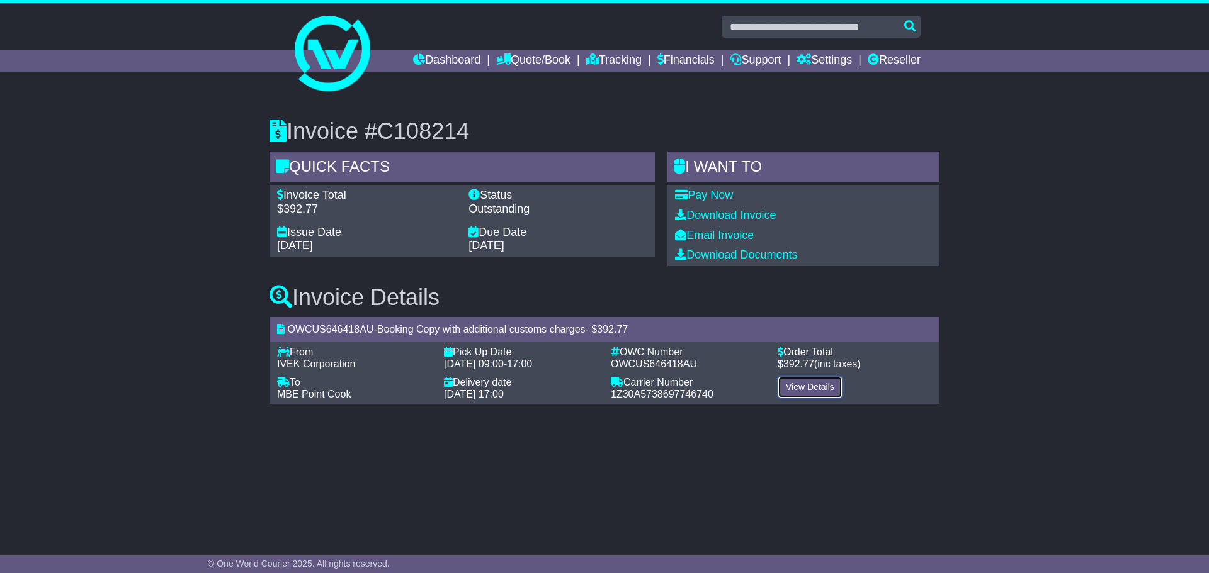
click at [815, 388] on link "View Details" at bounding box center [809, 387] width 65 height 22
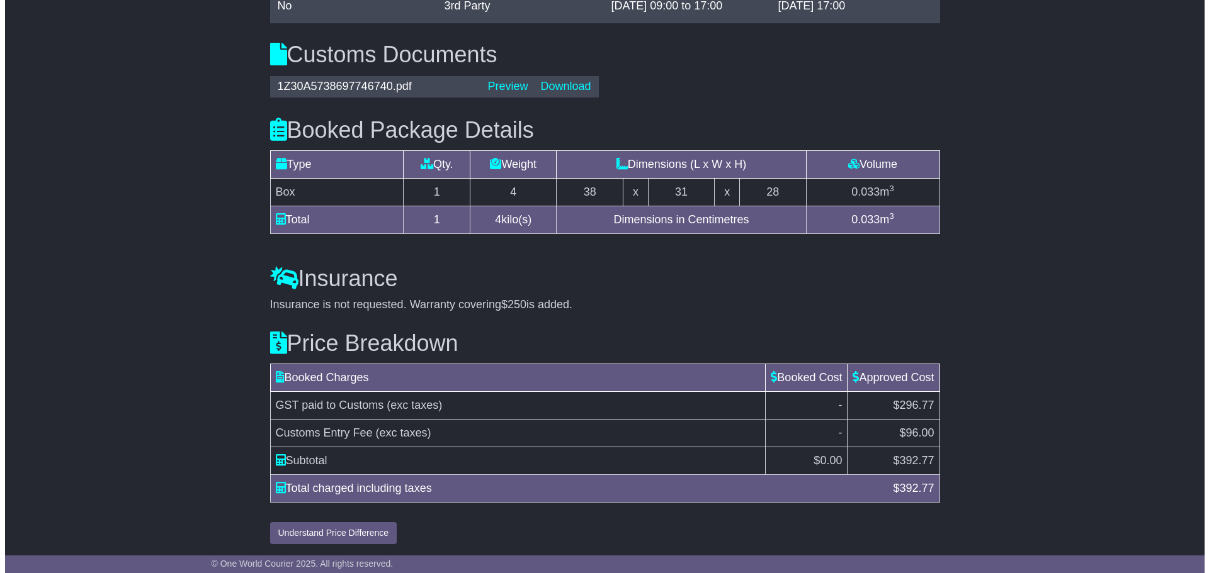
scroll to position [1078, 0]
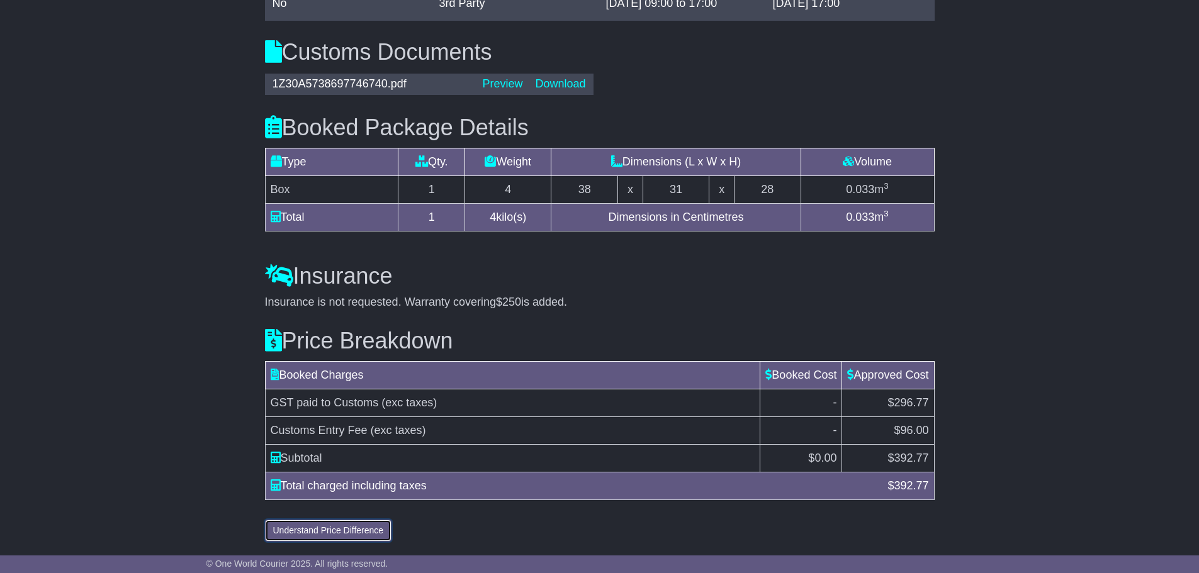
click at [380, 539] on button "Understand Price Difference" at bounding box center [328, 531] width 127 height 22
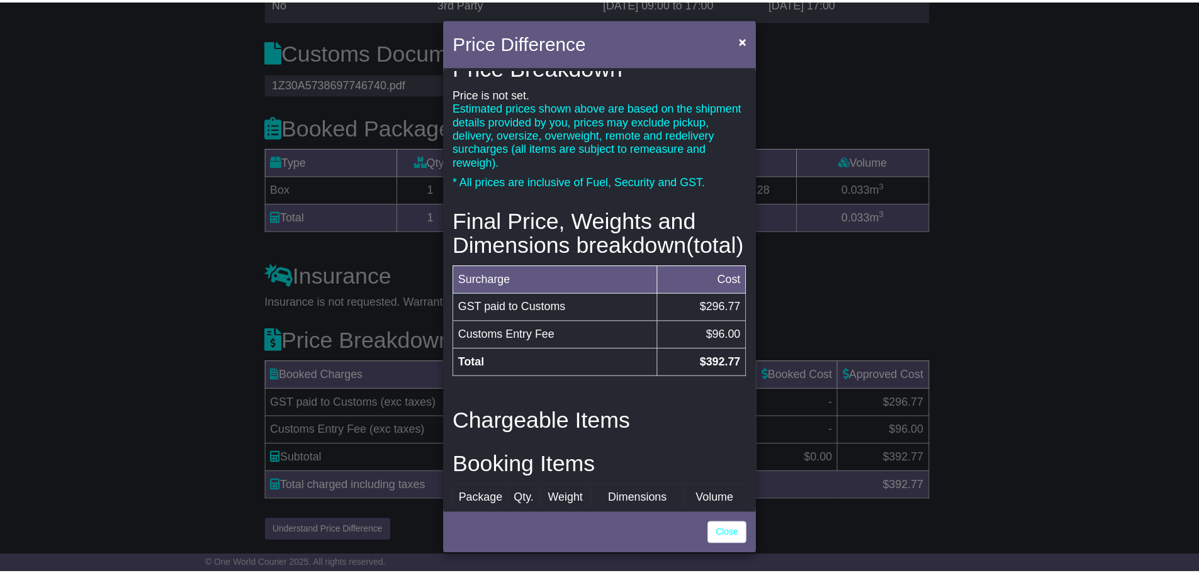
scroll to position [0, 0]
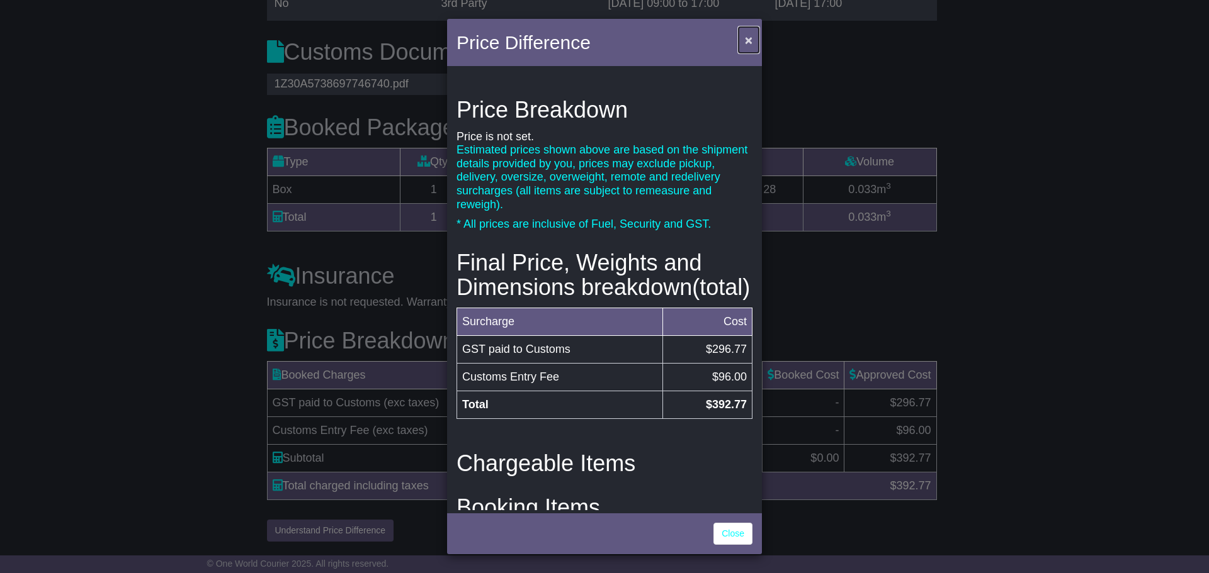
click at [741, 30] on button "×" at bounding box center [748, 40] width 20 height 26
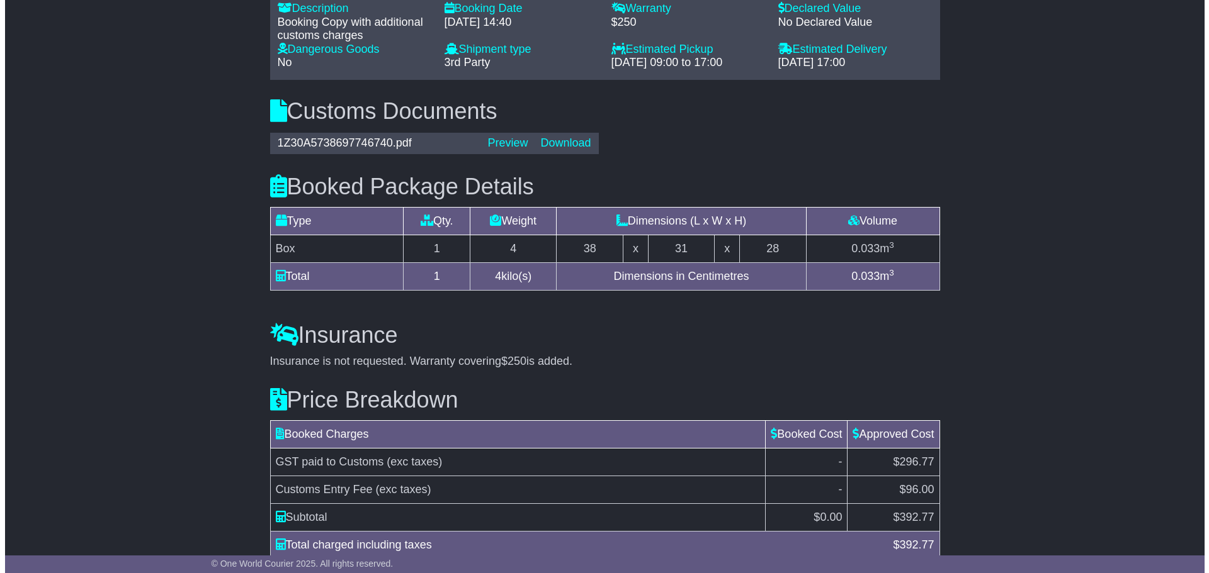
scroll to position [1078, 0]
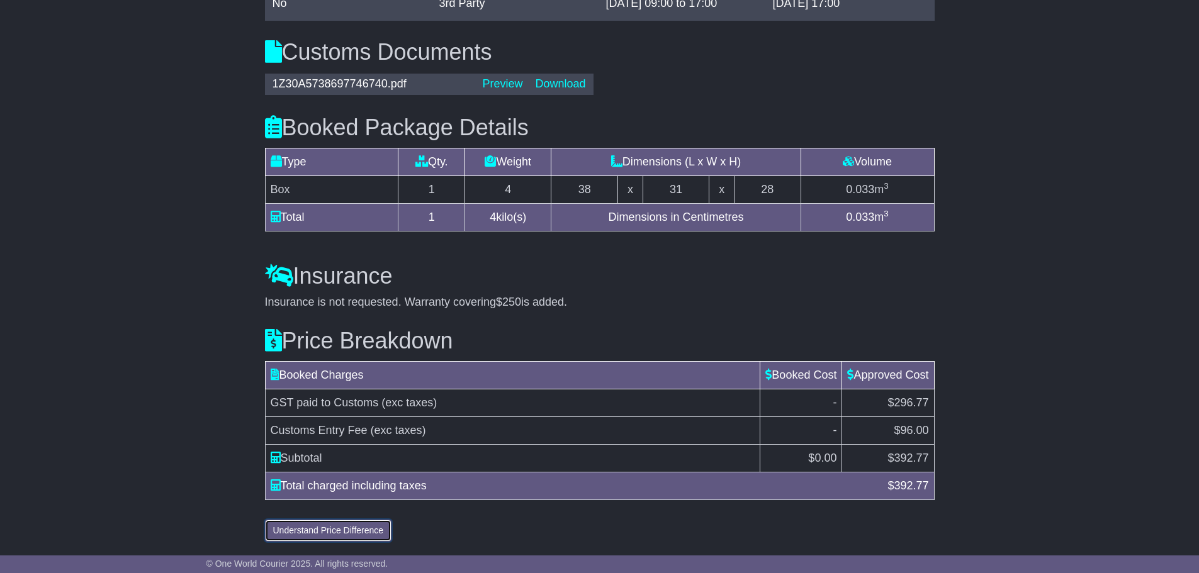
click at [325, 522] on button "Understand Price Difference" at bounding box center [328, 531] width 127 height 22
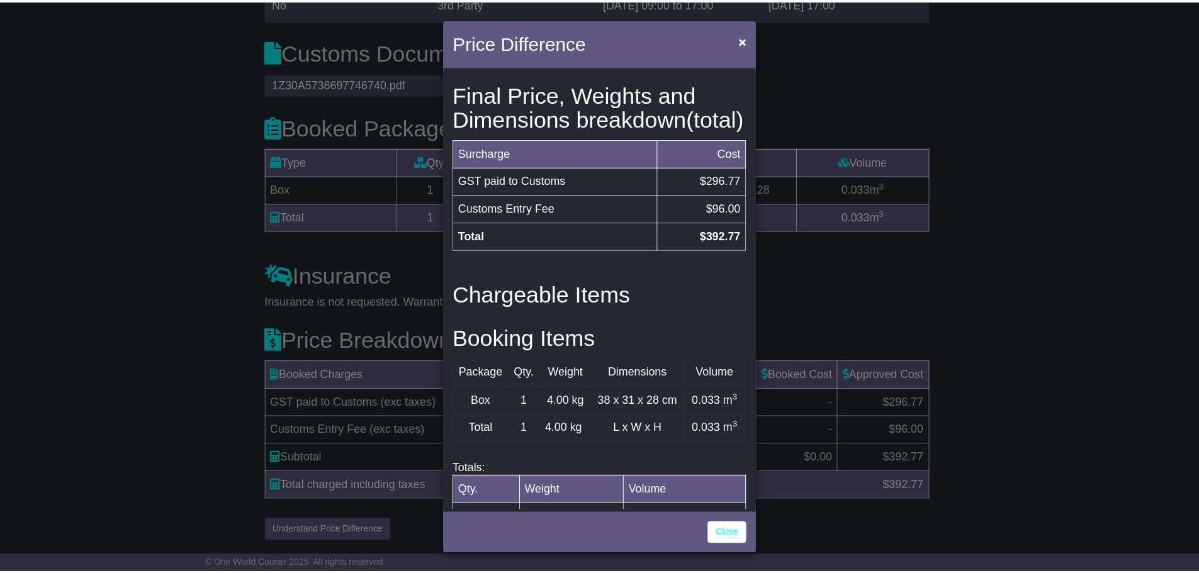
scroll to position [0, 0]
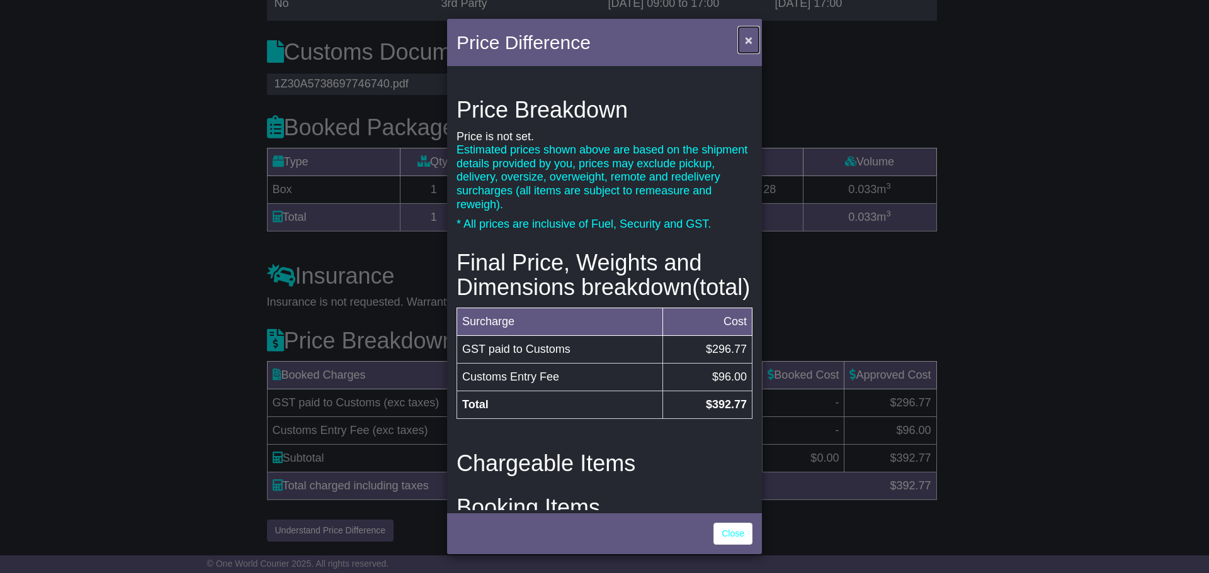
click at [749, 51] on button "×" at bounding box center [748, 40] width 20 height 26
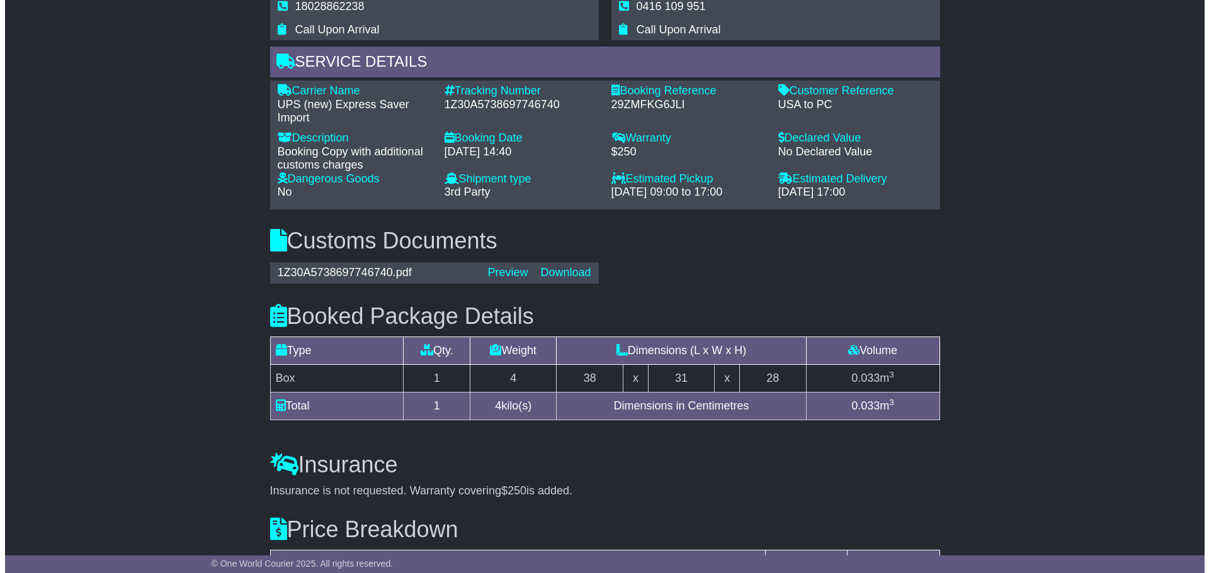
scroll to position [1078, 0]
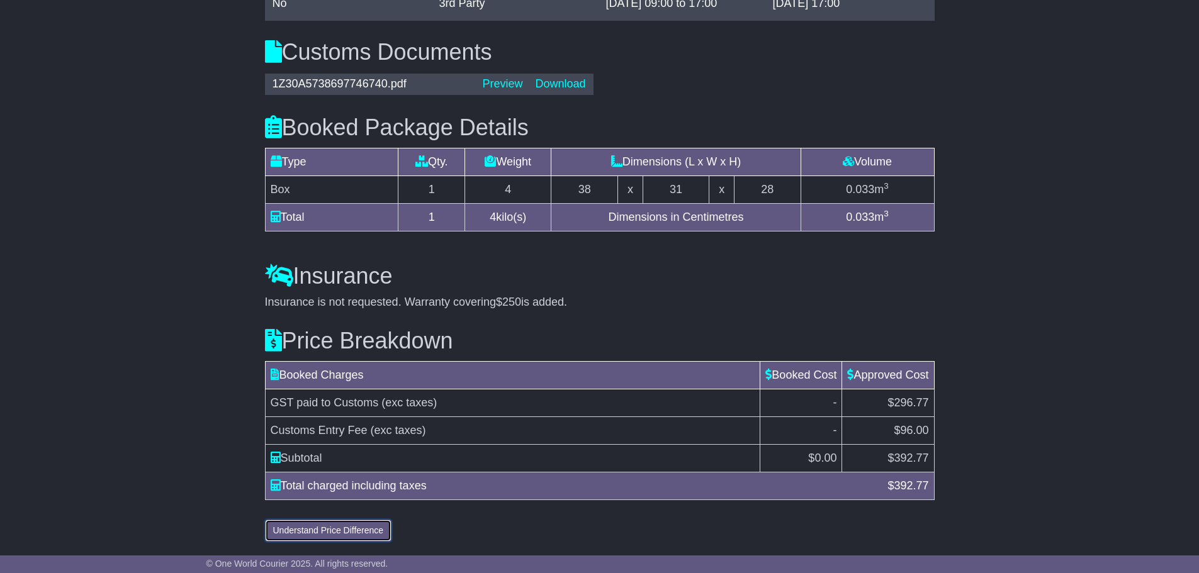
click at [341, 523] on button "Understand Price Difference" at bounding box center [328, 531] width 127 height 22
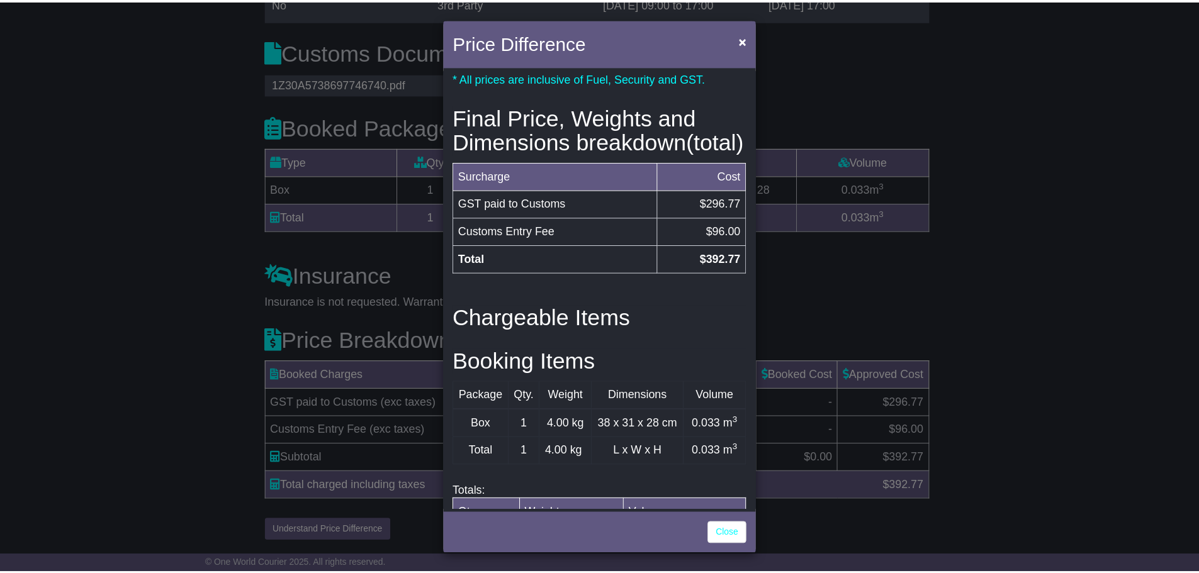
scroll to position [0, 0]
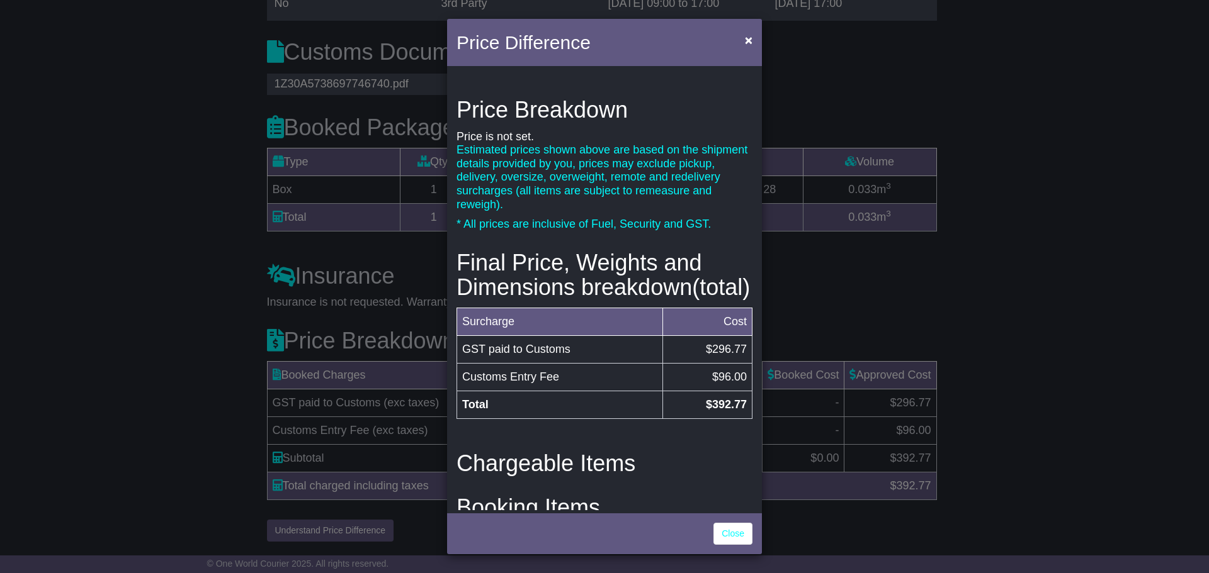
click at [917, 327] on div "Price Difference × Price Breakdown Price is not set. Estimated prices shown abo…" at bounding box center [604, 286] width 1209 height 573
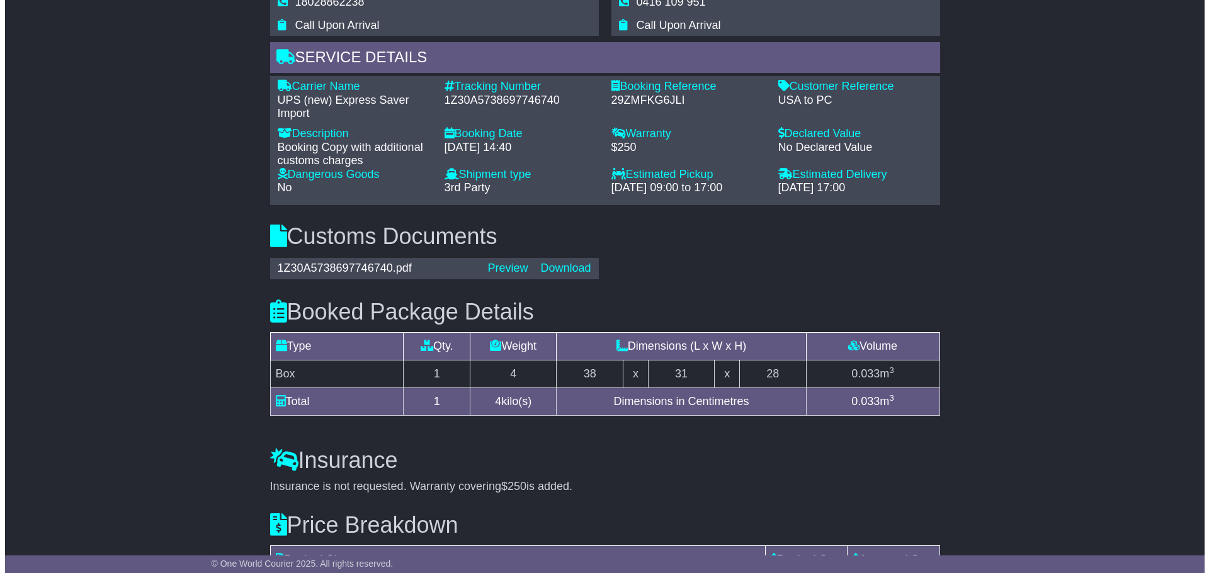
scroll to position [889, 0]
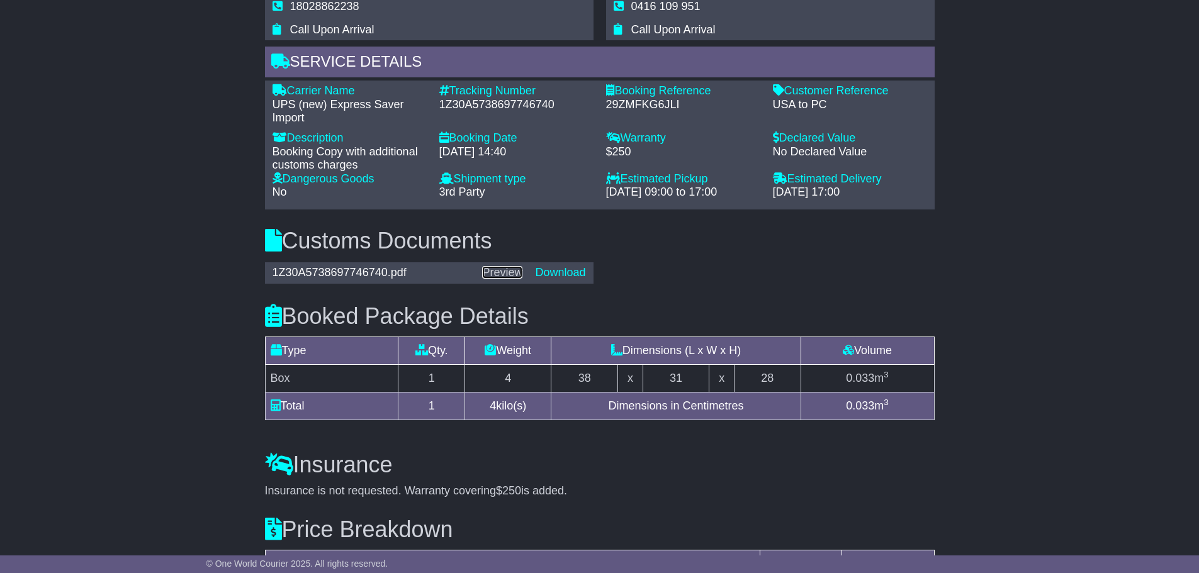
click at [515, 273] on link "Preview" at bounding box center [502, 272] width 40 height 13
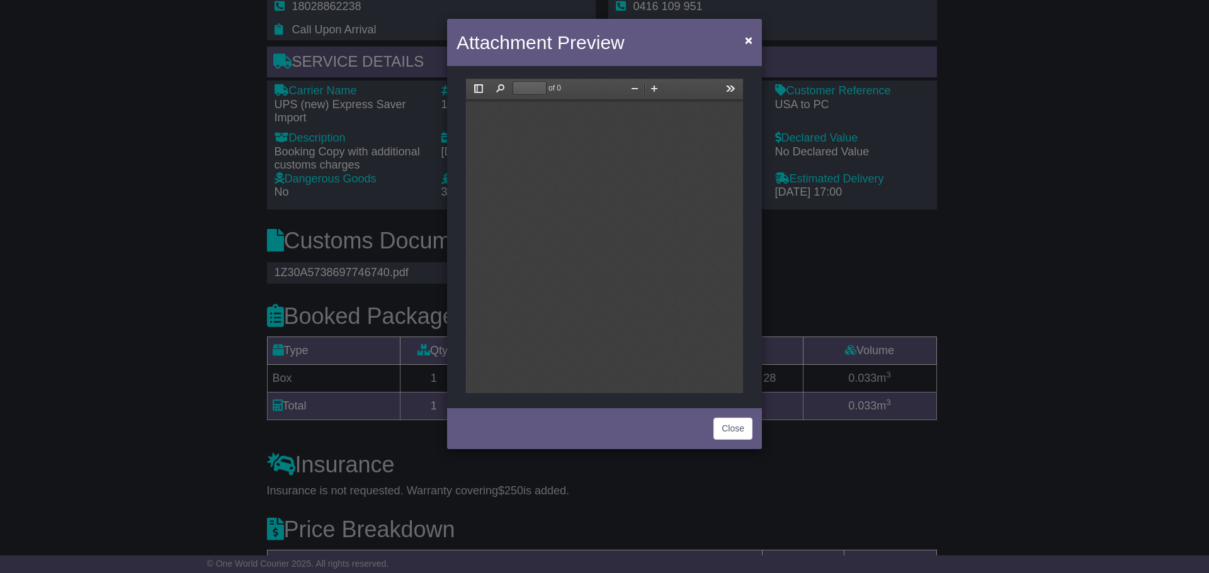
scroll to position [0, 0]
type input "*"
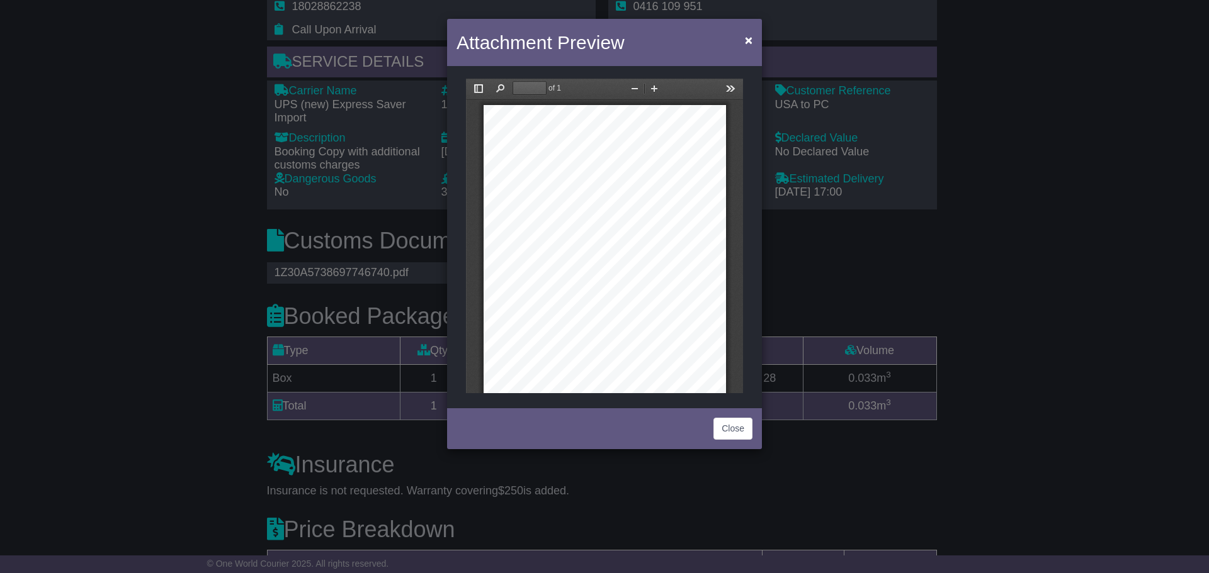
click at [638, 142] on span "Account No.:" at bounding box center [646, 143] width 16 height 3
click at [653, 93] on button "Zoom In" at bounding box center [654, 89] width 20 height 16
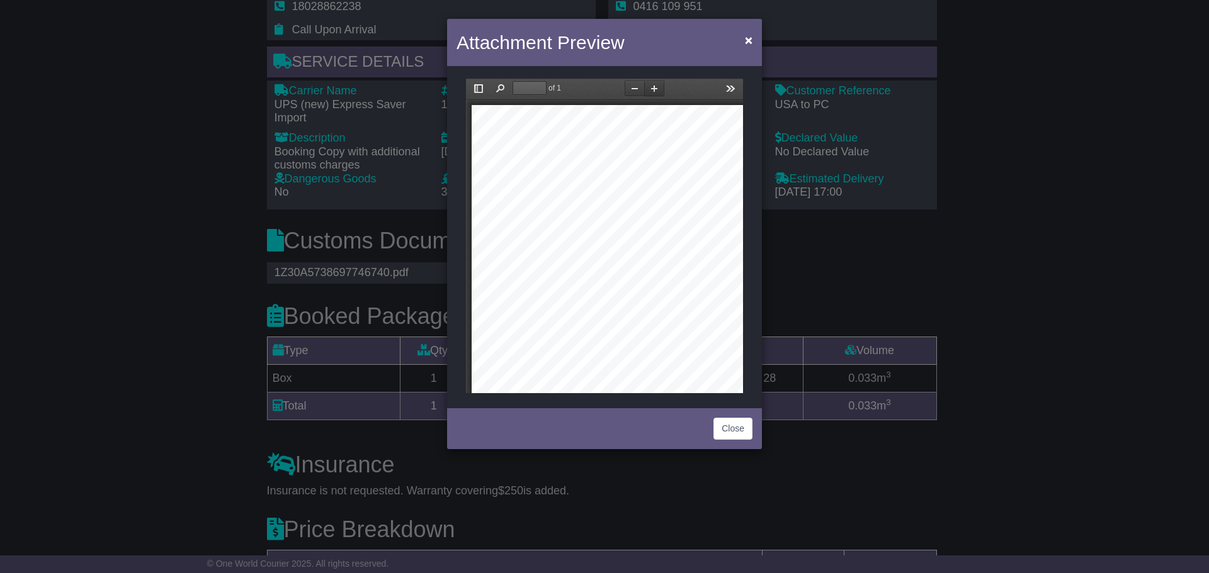
click at [653, 93] on button "Zoom In" at bounding box center [654, 89] width 20 height 16
click at [635, 88] on button "Zoom Out" at bounding box center [634, 89] width 20 height 16
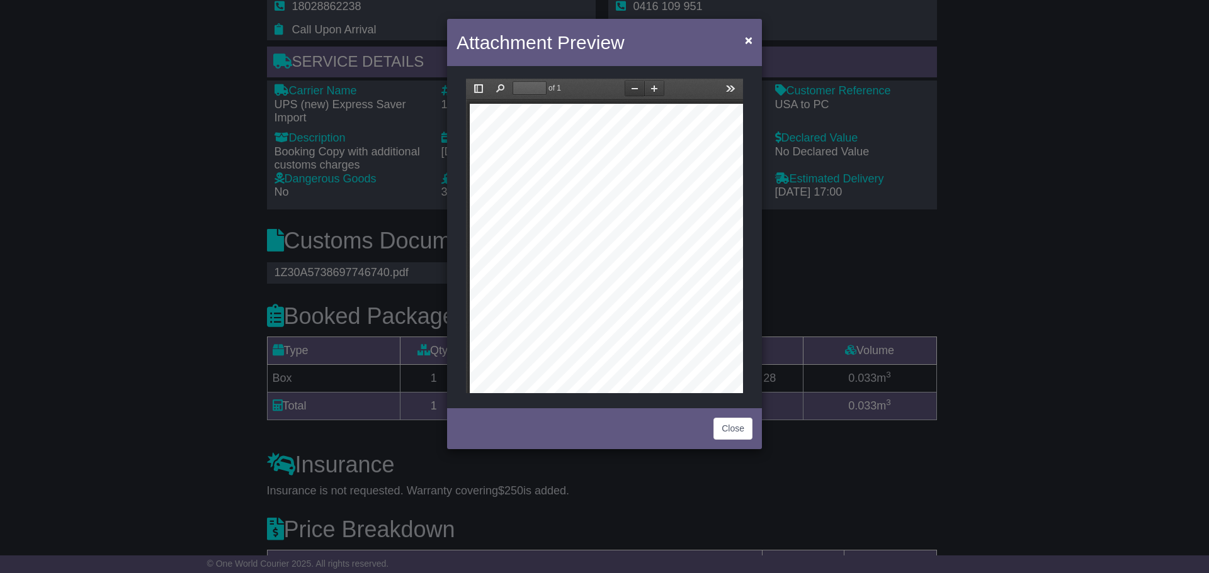
click at [635, 88] on button "Zoom Out" at bounding box center [634, 89] width 20 height 16
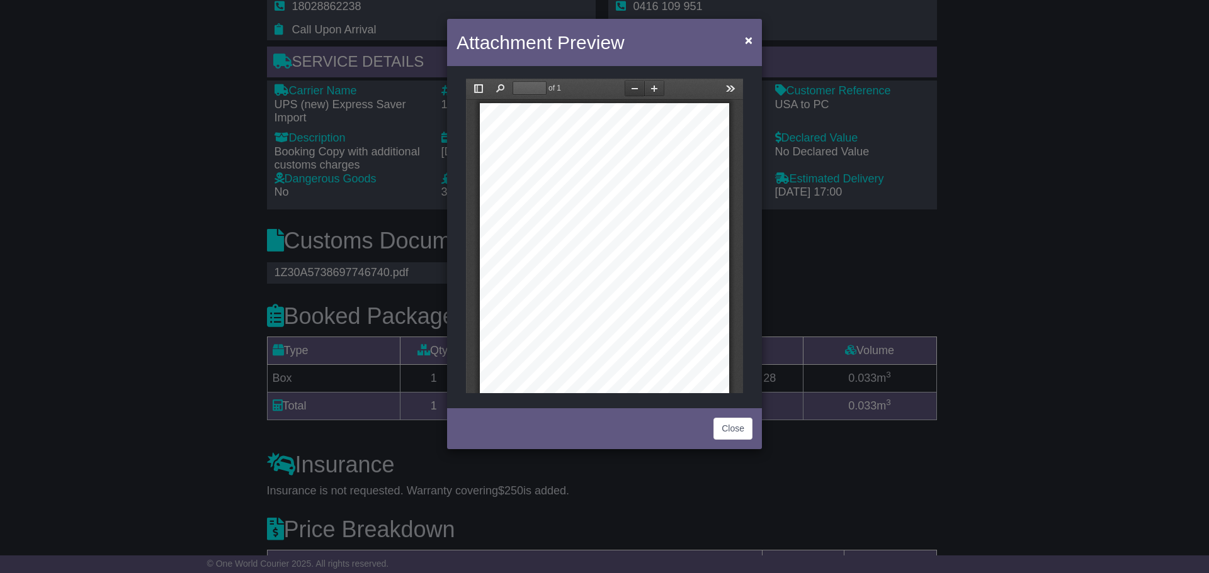
click at [641, 86] on button "Zoom Out" at bounding box center [634, 89] width 20 height 16
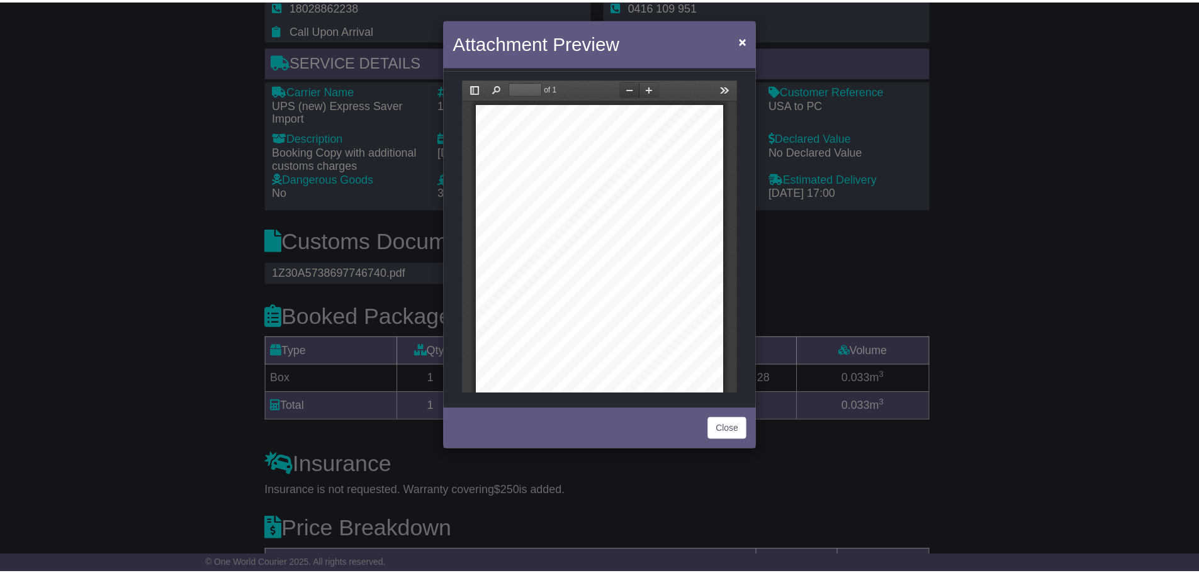
scroll to position [0, 0]
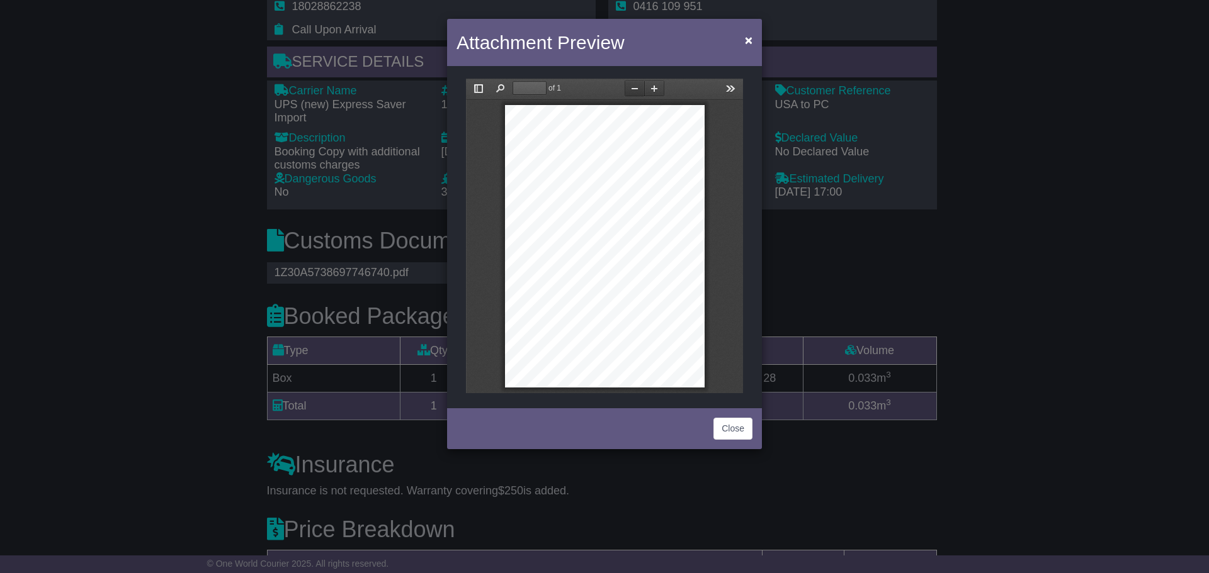
click at [641, 86] on button "Zoom Out" at bounding box center [634, 89] width 20 height 16
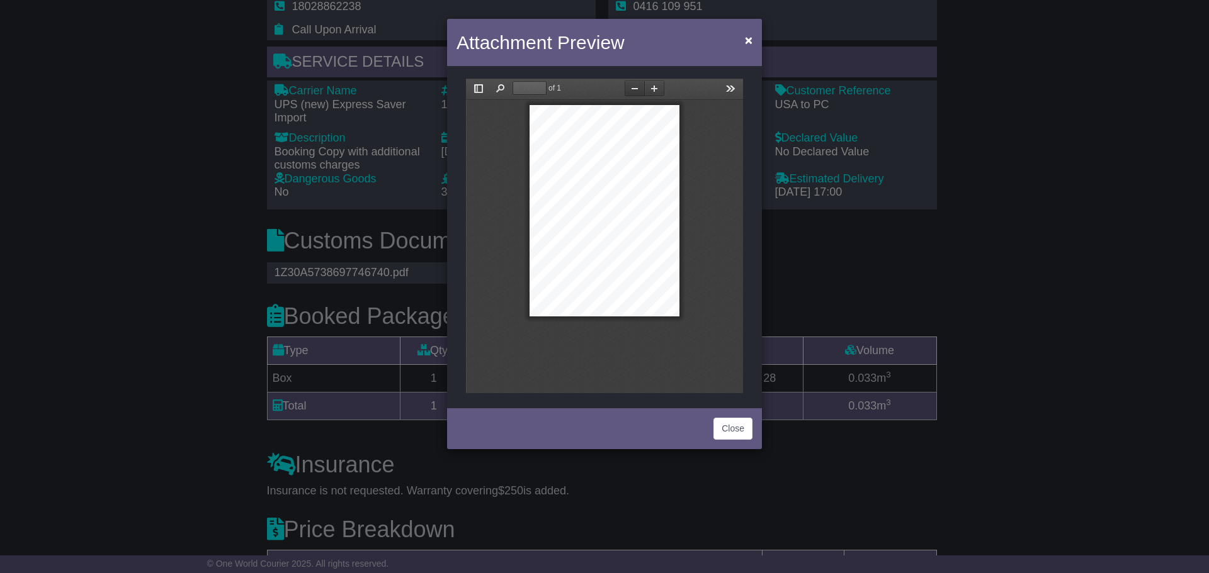
click at [631, 85] on button "Zoom Out" at bounding box center [634, 89] width 20 height 16
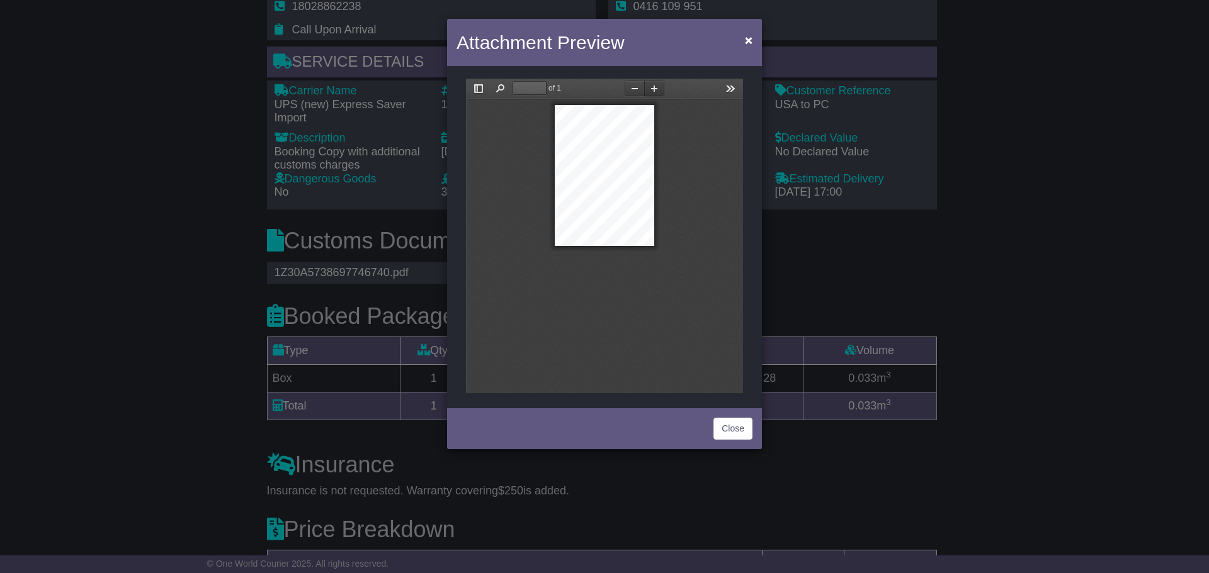
click at [651, 86] on button "Zoom In" at bounding box center [654, 89] width 20 height 16
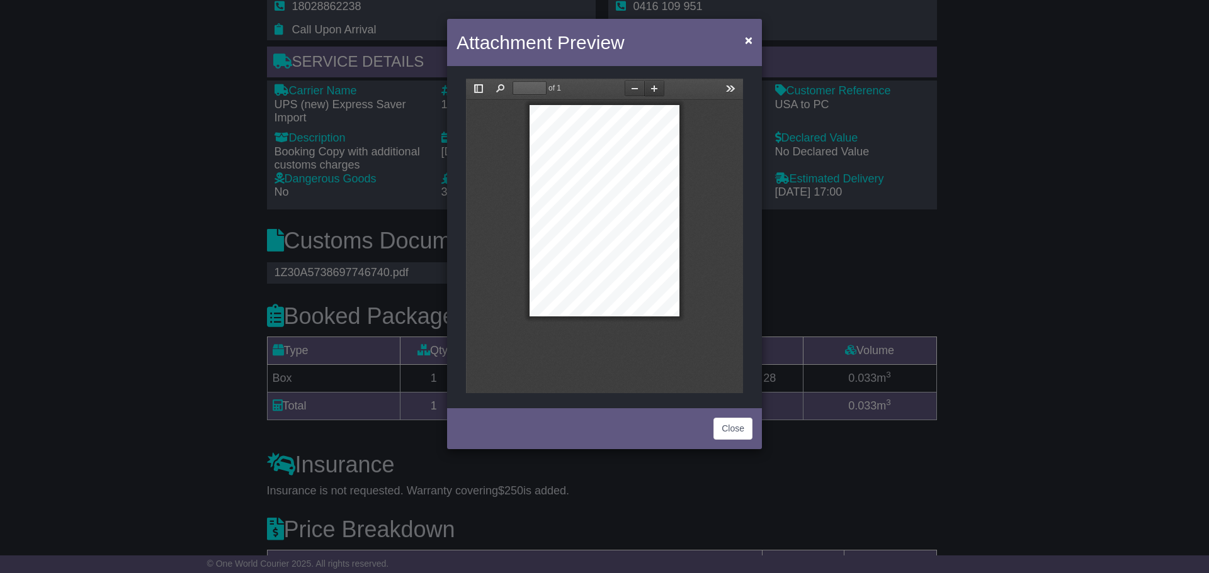
click at [651, 86] on button "Zoom In" at bounding box center [654, 89] width 20 height 16
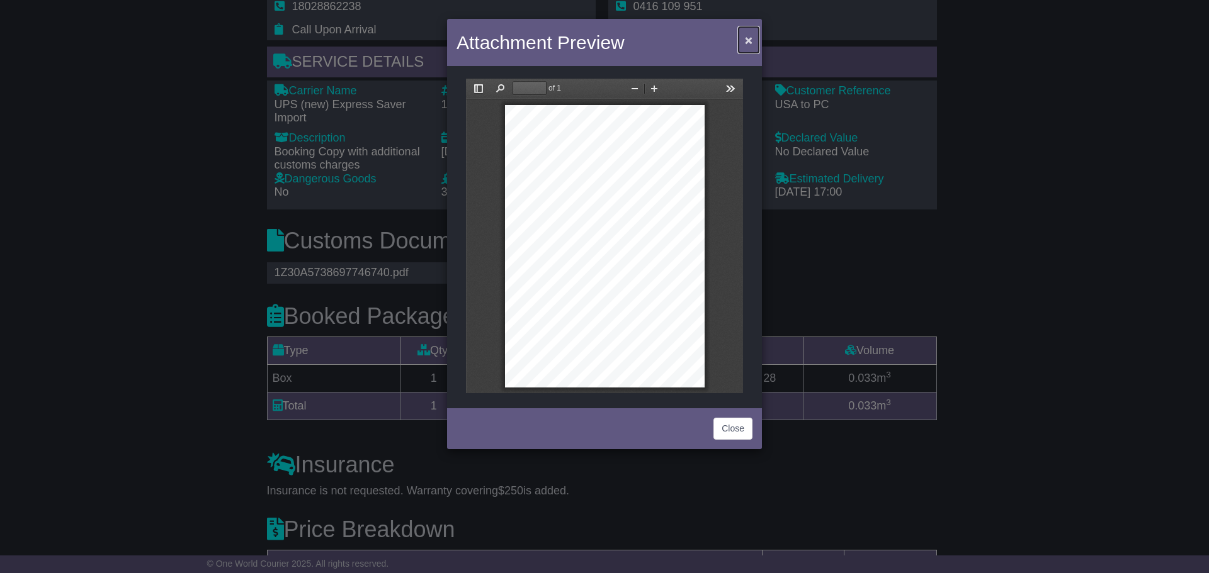
click at [752, 42] on span "×" at bounding box center [749, 40] width 8 height 14
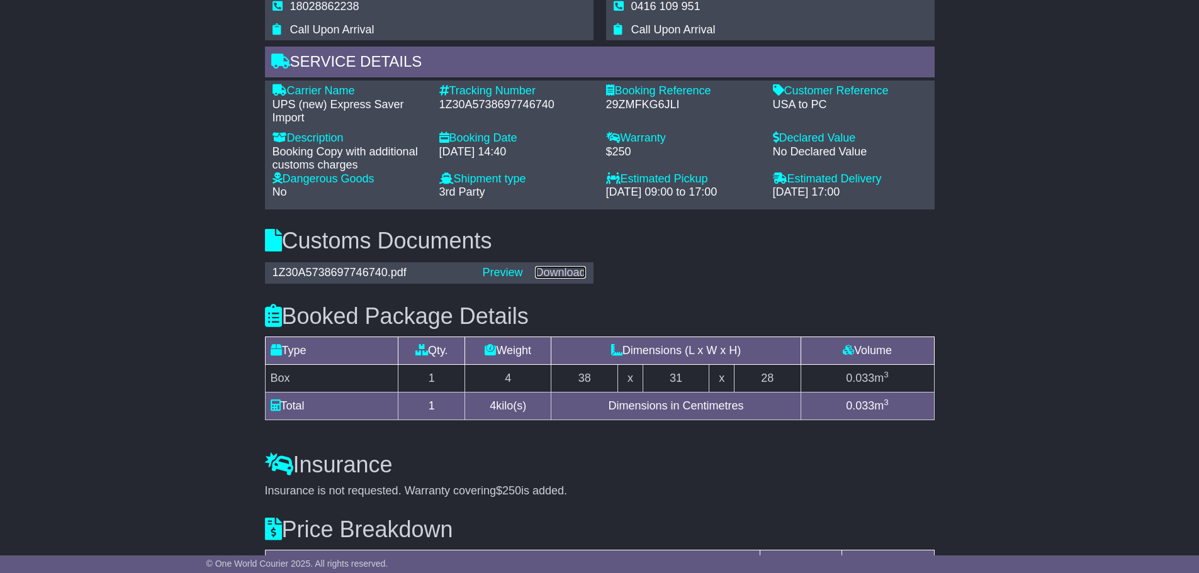
click at [567, 266] on link "Download" at bounding box center [560, 272] width 50 height 13
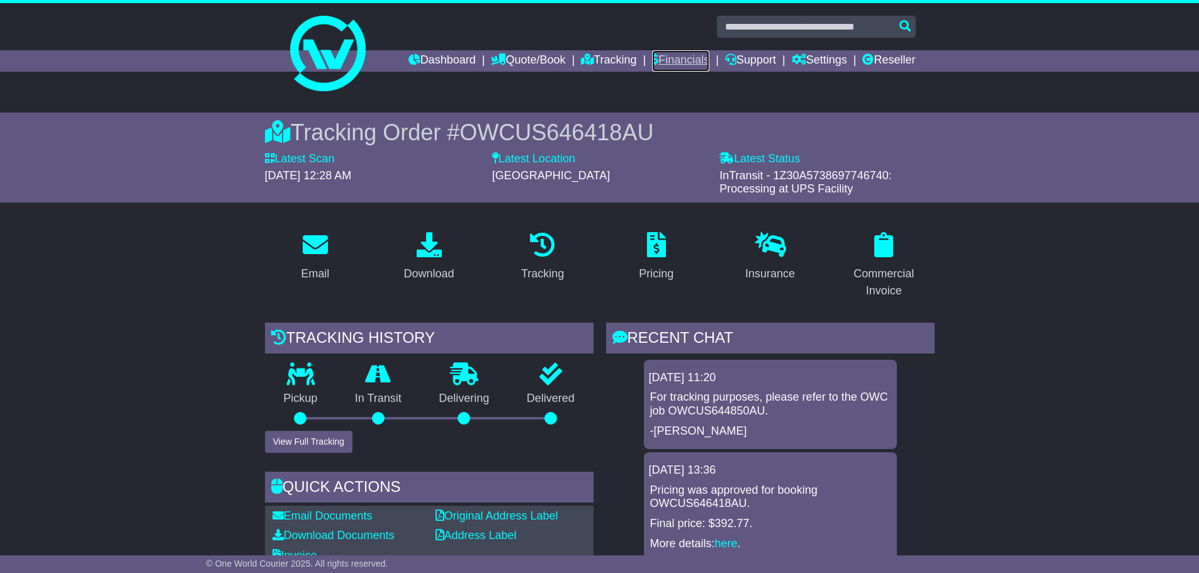
click at [654, 57] on link "Financials" at bounding box center [680, 60] width 57 height 21
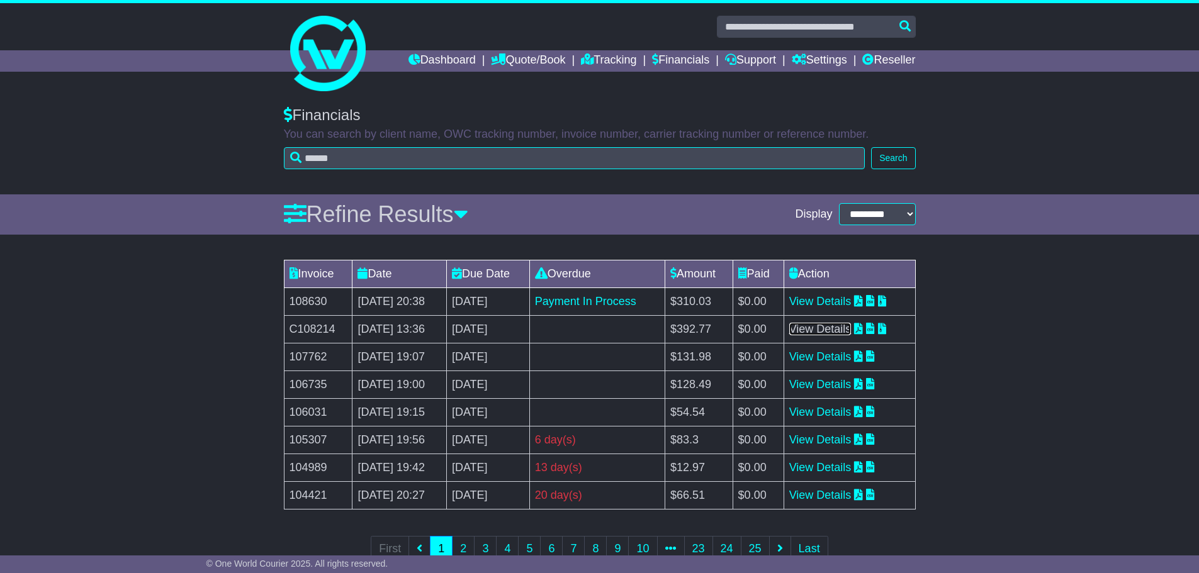
click at [838, 324] on link "View Details" at bounding box center [820, 329] width 62 height 13
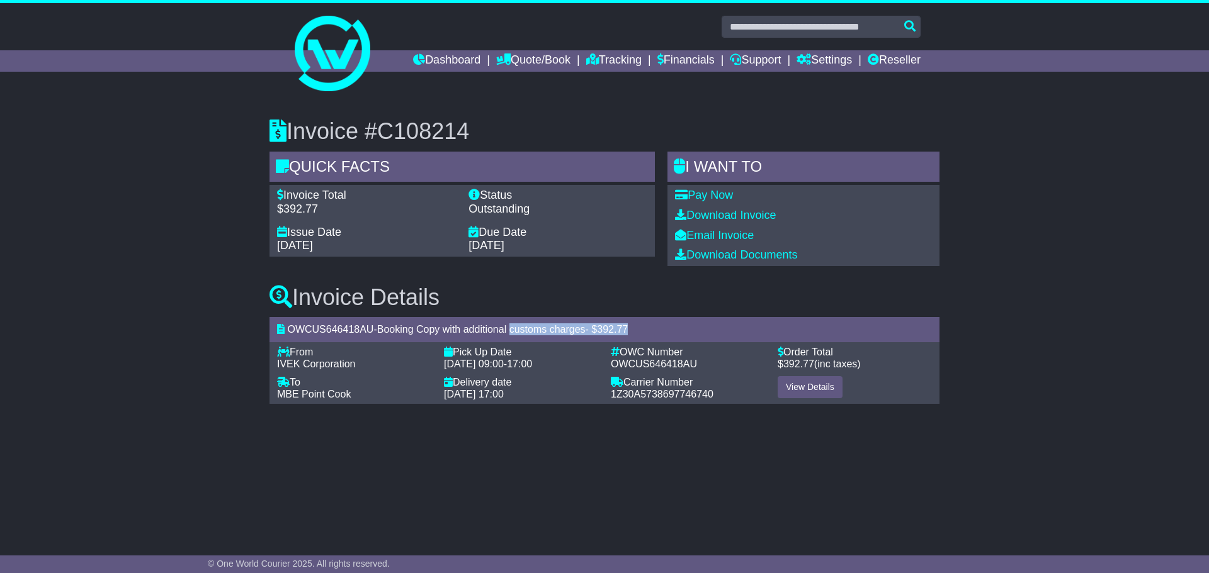
drag, startPoint x: 516, startPoint y: 332, endPoint x: 641, endPoint y: 327, distance: 126.0
click at [641, 327] on div "OWCUS646418AU - Booking Copy with additional customs charges - $ 392.77" at bounding box center [604, 329] width 670 height 25
click at [648, 330] on div "OWCUS646418AU - Booking Copy with additional customs charges - $ 392.77" at bounding box center [604, 329] width 670 height 25
drag, startPoint x: 598, startPoint y: 332, endPoint x: 667, endPoint y: 334, distance: 69.3
click at [654, 336] on div "OWCUS646418AU - Booking Copy with additional customs charges - $ 392.77" at bounding box center [604, 329] width 670 height 25
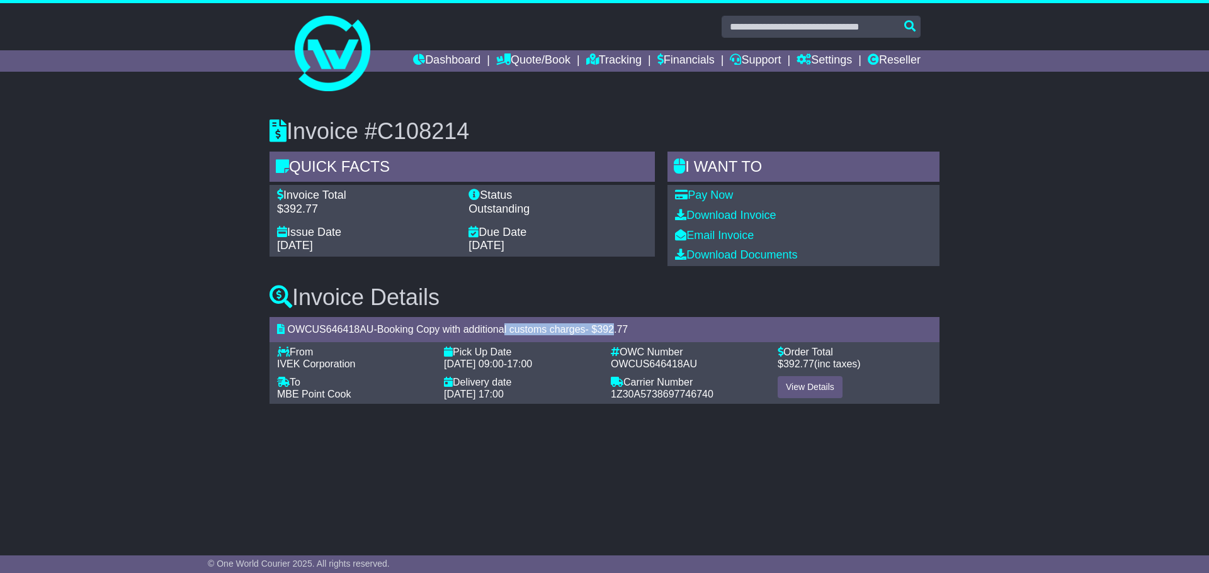
drag, startPoint x: 509, startPoint y: 336, endPoint x: 623, endPoint y: 331, distance: 114.0
click at [623, 331] on div "OWCUS646418AU - Booking Copy with additional customs charges - $ 392.77" at bounding box center [604, 329] width 670 height 25
click at [646, 330] on div "OWCUS646418AU - Booking Copy with additional customs charges - $ 392.77" at bounding box center [604, 329] width 670 height 25
drag, startPoint x: 599, startPoint y: 329, endPoint x: 658, endPoint y: 329, distance: 58.5
click at [658, 329] on div "OWCUS646418AU - Booking Copy with additional customs charges - $ 392.77" at bounding box center [604, 329] width 670 height 25
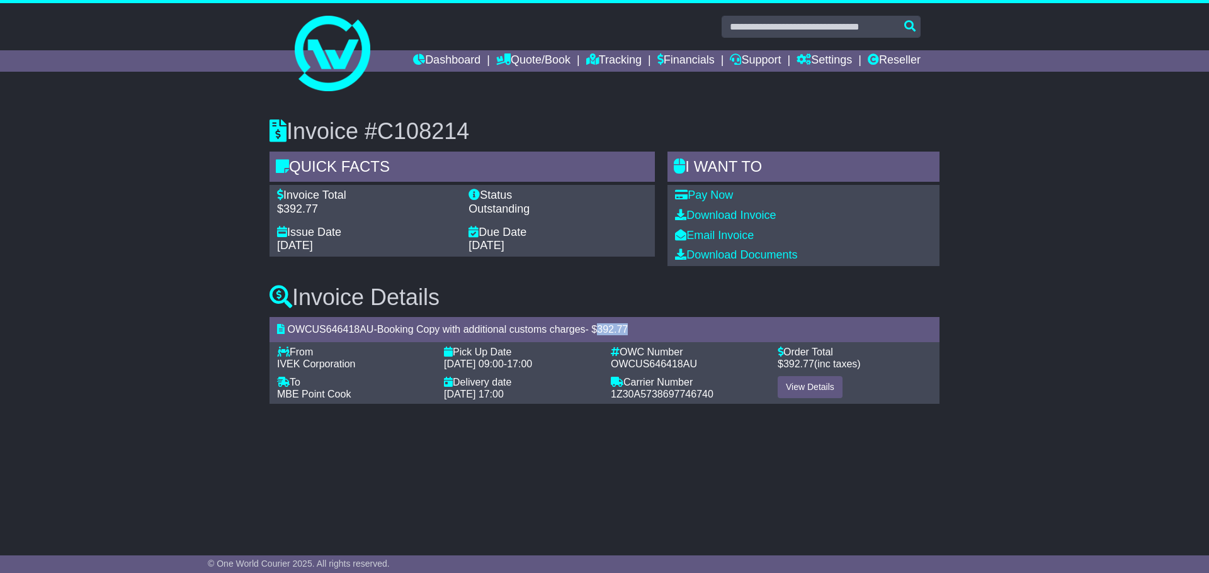
click at [658, 329] on div "OWCUS646418AU - Booking Copy with additional customs charges - $ 392.77" at bounding box center [604, 329] width 670 height 25
drag, startPoint x: 598, startPoint y: 330, endPoint x: 645, endPoint y: 325, distance: 47.5
click at [645, 325] on div "OWCUS646418AU - Booking Copy with additional customs charges - $ 392.77" at bounding box center [604, 329] width 670 height 25
click at [646, 325] on div "OWCUS646418AU - Booking Copy with additional customs charges - $ 392.77" at bounding box center [604, 329] width 670 height 25
drag, startPoint x: 601, startPoint y: 330, endPoint x: 640, endPoint y: 327, distance: 39.8
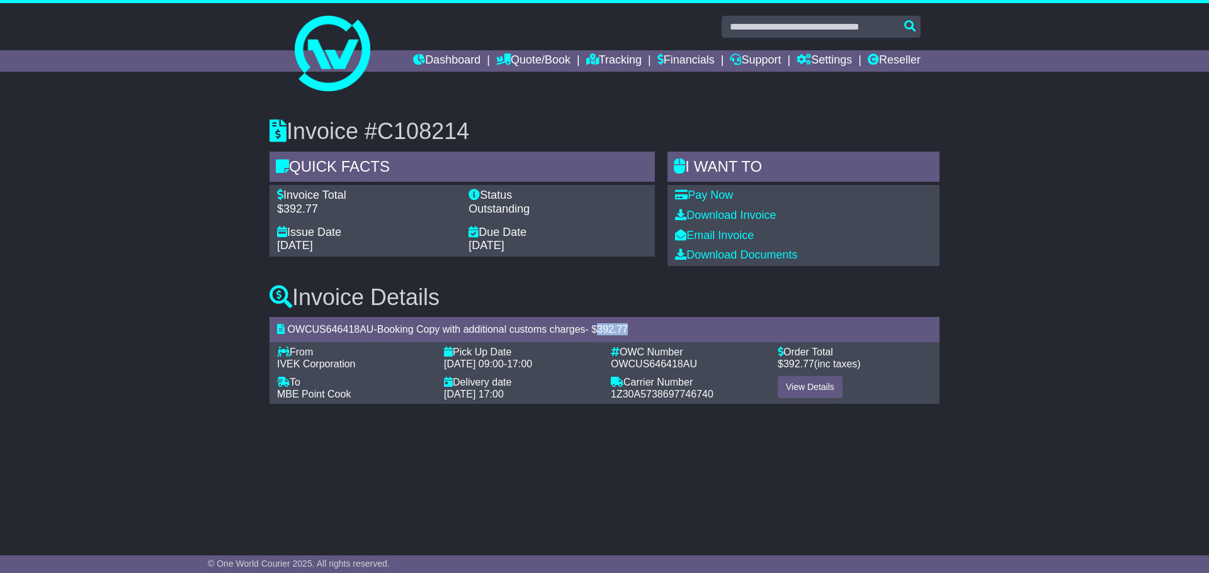
click at [640, 327] on div "OWCUS646418AU - Booking Copy with additional customs charges - $ 392.77" at bounding box center [604, 329] width 670 height 25
drag, startPoint x: 601, startPoint y: 329, endPoint x: 645, endPoint y: 327, distance: 44.1
click at [645, 327] on div "OWCUS646418AU - Booking Copy with additional customs charges - $ 392.77" at bounding box center [604, 329] width 670 height 25
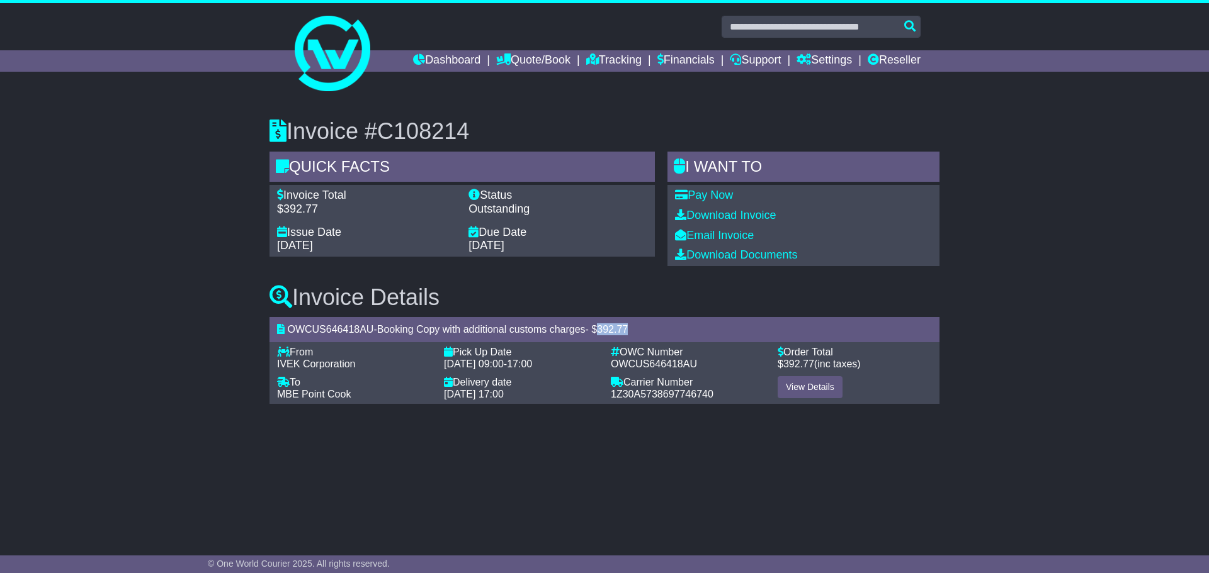
drag, startPoint x: 602, startPoint y: 330, endPoint x: 636, endPoint y: 327, distance: 34.1
click at [636, 327] on div "OWCUS646418AU - Booking Copy with additional customs charges - $ 392.77" at bounding box center [604, 329] width 670 height 25
click at [602, 332] on div "OWCUS646418AU - Booking Copy with additional customs charges - $ 392.77" at bounding box center [604, 329] width 670 height 25
drag, startPoint x: 598, startPoint y: 330, endPoint x: 645, endPoint y: 329, distance: 46.6
click at [645, 329] on div "OWCUS646418AU - Booking Copy with additional customs charges - $ 392.77" at bounding box center [604, 329] width 670 height 25
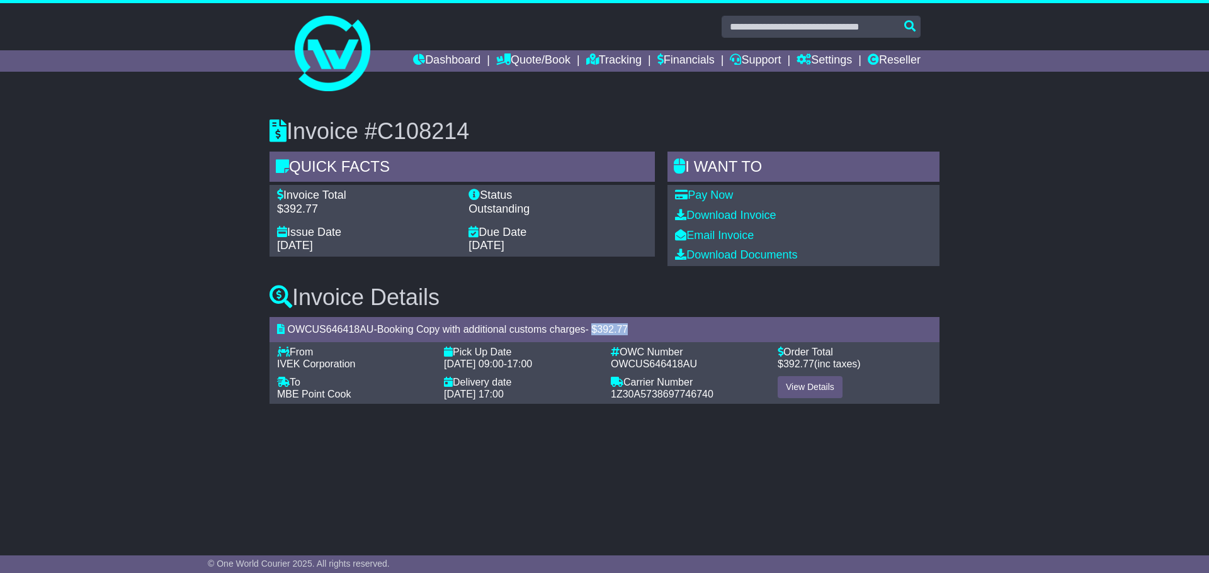
click at [641, 328] on div "OWCUS646418AU - Booking Copy with additional customs charges - $ 392.77" at bounding box center [604, 329] width 670 height 25
drag, startPoint x: 599, startPoint y: 333, endPoint x: 645, endPoint y: 332, distance: 46.6
click at [645, 332] on div "OWCUS646418AU - Booking Copy with additional customs charges - $ 392.77" at bounding box center [604, 329] width 670 height 25
click at [649, 332] on div "OWCUS646418AU - Booking Copy with additional customs charges - $ 392.77" at bounding box center [604, 329] width 670 height 25
drag, startPoint x: 596, startPoint y: 330, endPoint x: 644, endPoint y: 326, distance: 48.7
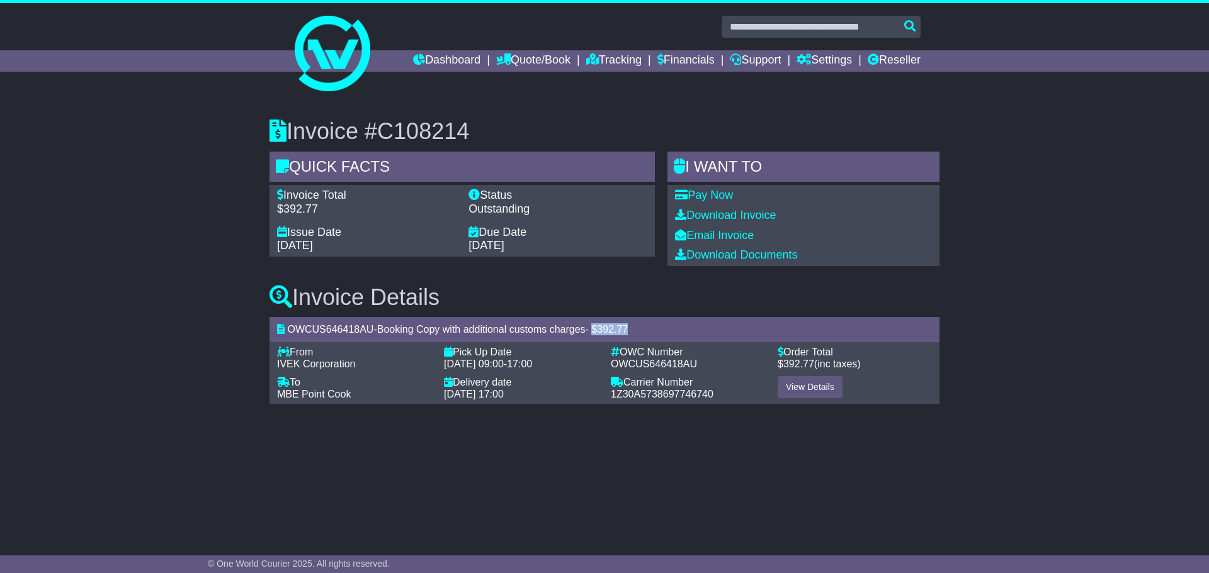
click at [644, 326] on div "OWCUS646418AU - Booking Copy with additional customs charges - $ 392.77" at bounding box center [604, 329] width 670 height 25
click at [646, 326] on div "OWCUS646418AU - Booking Copy with additional customs charges - $ 392.77" at bounding box center [604, 329] width 670 height 25
click at [801, 380] on link "View Details" at bounding box center [809, 387] width 65 height 22
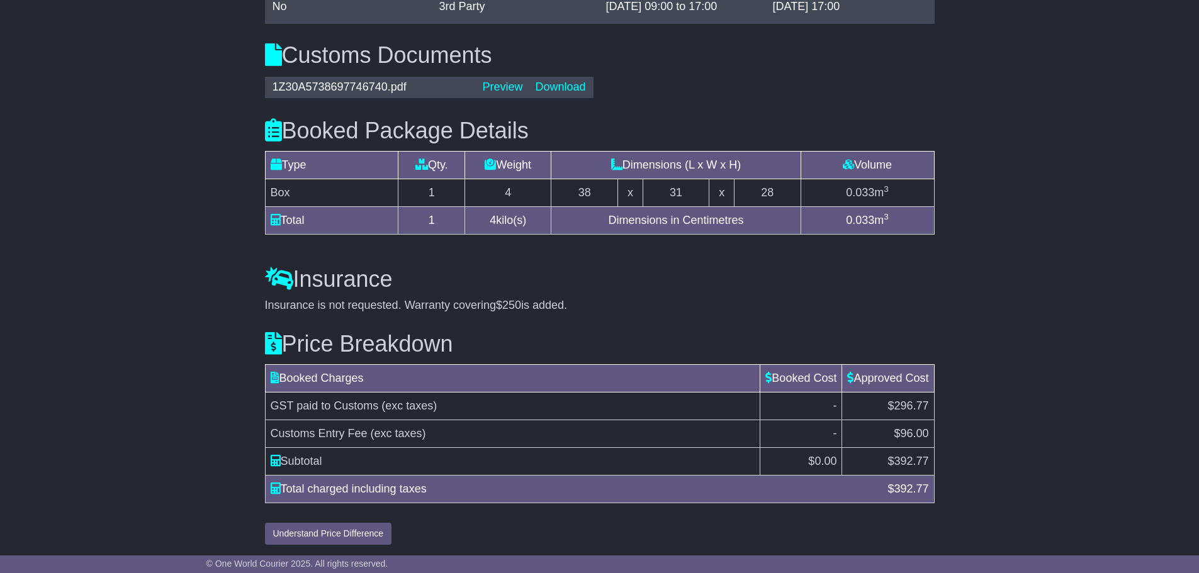
scroll to position [1078, 0]
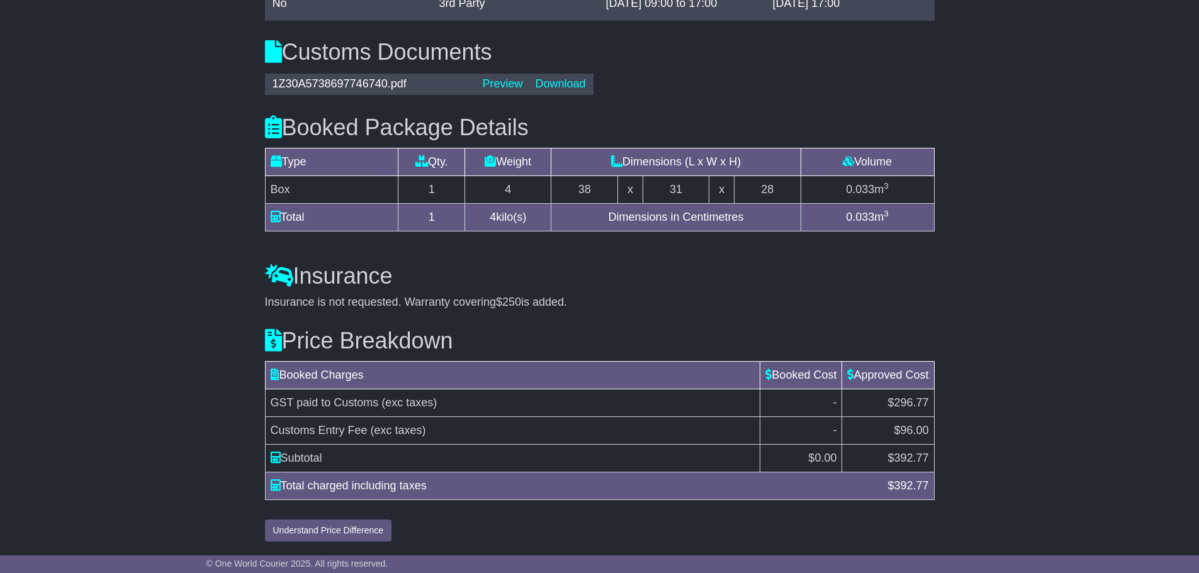
drag, startPoint x: 271, startPoint y: 400, endPoint x: 664, endPoint y: 477, distance: 401.0
click at [664, 477] on table "Booked Charges Booked Cost Approved Cost GST paid to Customs (exc taxes) - $296…" at bounding box center [600, 430] width 670 height 139
drag, startPoint x: 273, startPoint y: 403, endPoint x: 596, endPoint y: 468, distance: 330.1
click at [611, 466] on tbody "GST paid to Customs (exc taxes) - $296.77 Customs Entry Fee (exc taxes) - $96.0…" at bounding box center [599, 430] width 669 height 83
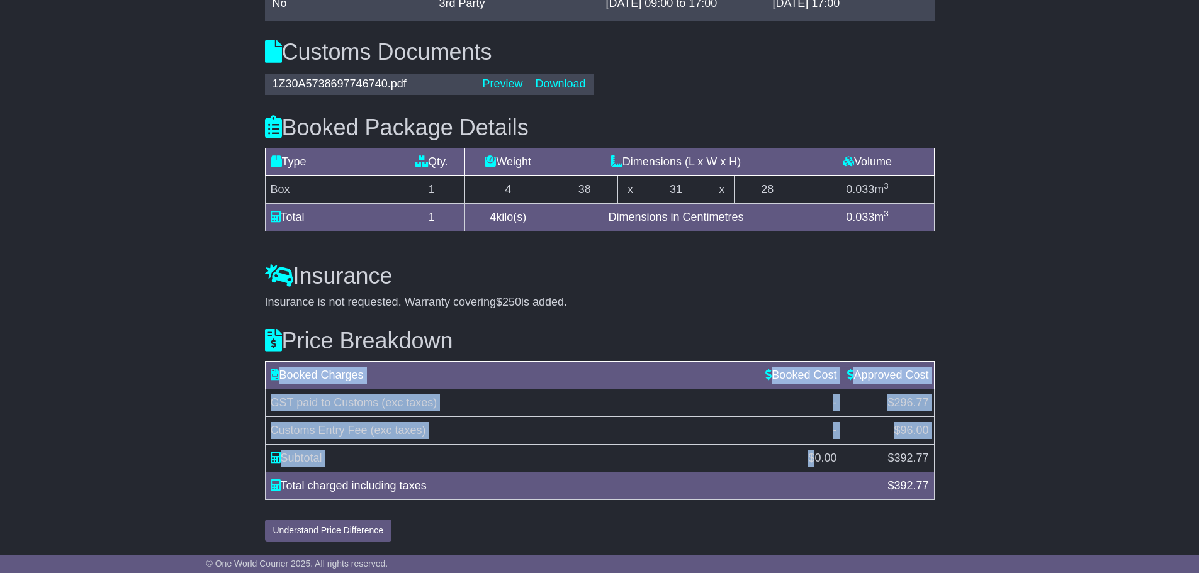
drag, startPoint x: 811, startPoint y: 463, endPoint x: 940, endPoint y: 463, distance: 129.7
click at [940, 463] on div "Price Breakdown Booked Charges Booked Cost Approved Cost GST paid to Customs (e…" at bounding box center [600, 426] width 682 height 232
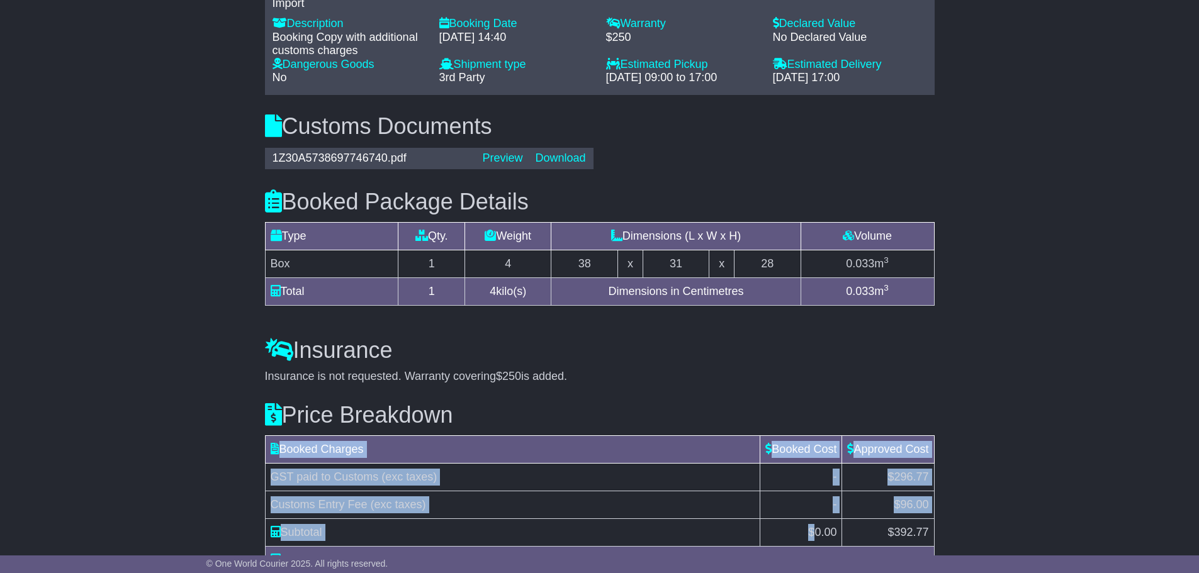
scroll to position [889, 0]
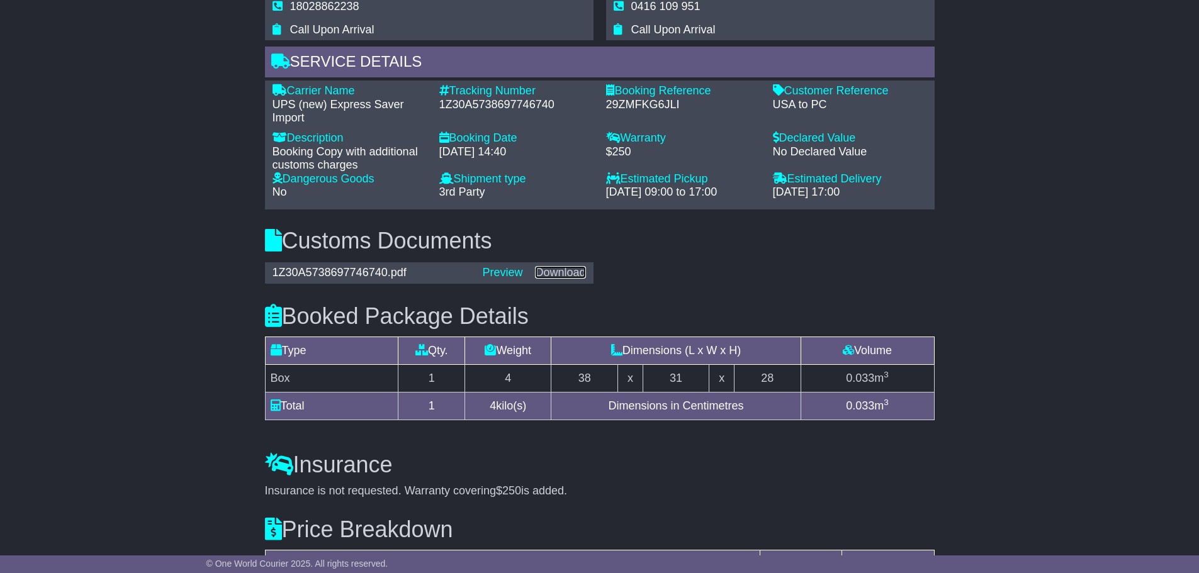
click at [562, 274] on link "Download" at bounding box center [560, 272] width 50 height 13
click at [553, 267] on link "Download" at bounding box center [560, 272] width 50 height 13
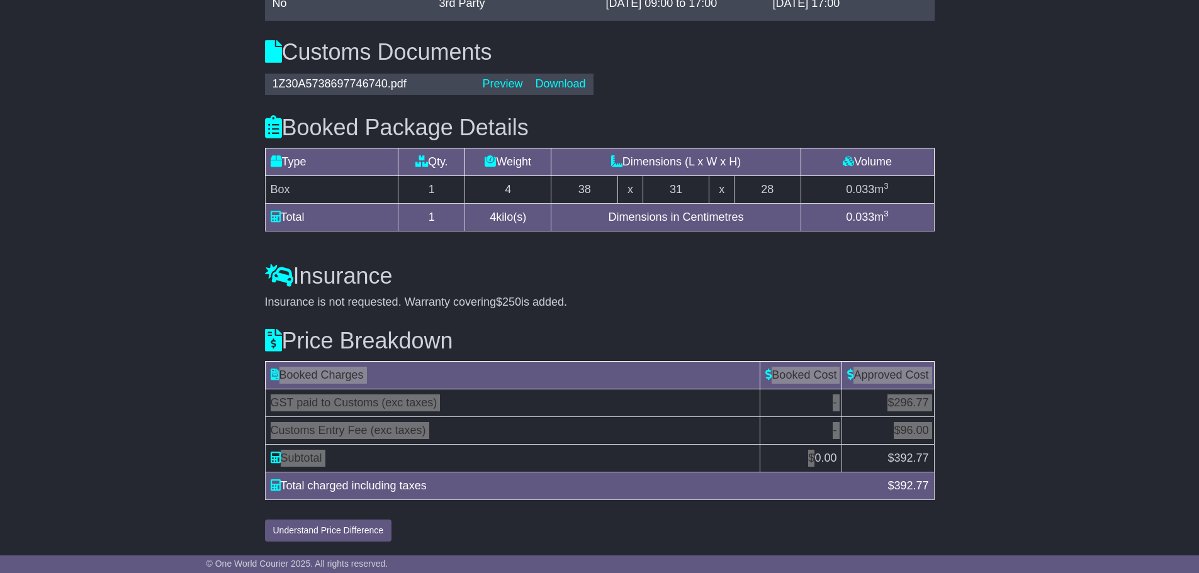
scroll to position [1015, 0]
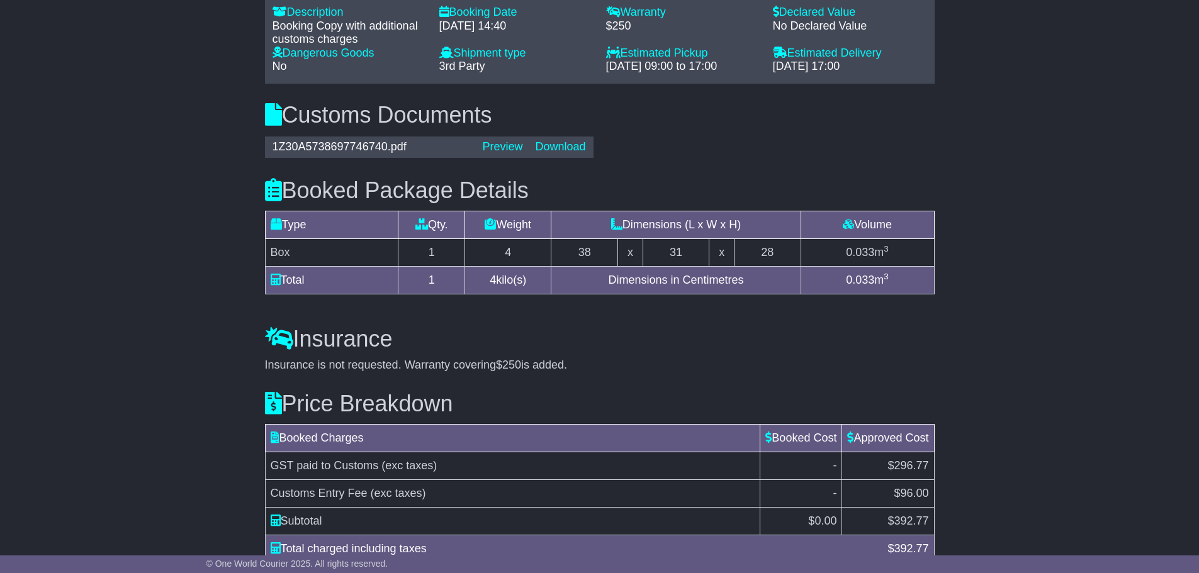
click at [717, 380] on div "Price Breakdown Booked Charges Booked Cost Approved Cost GST paid to Customs (e…" at bounding box center [600, 489] width 682 height 232
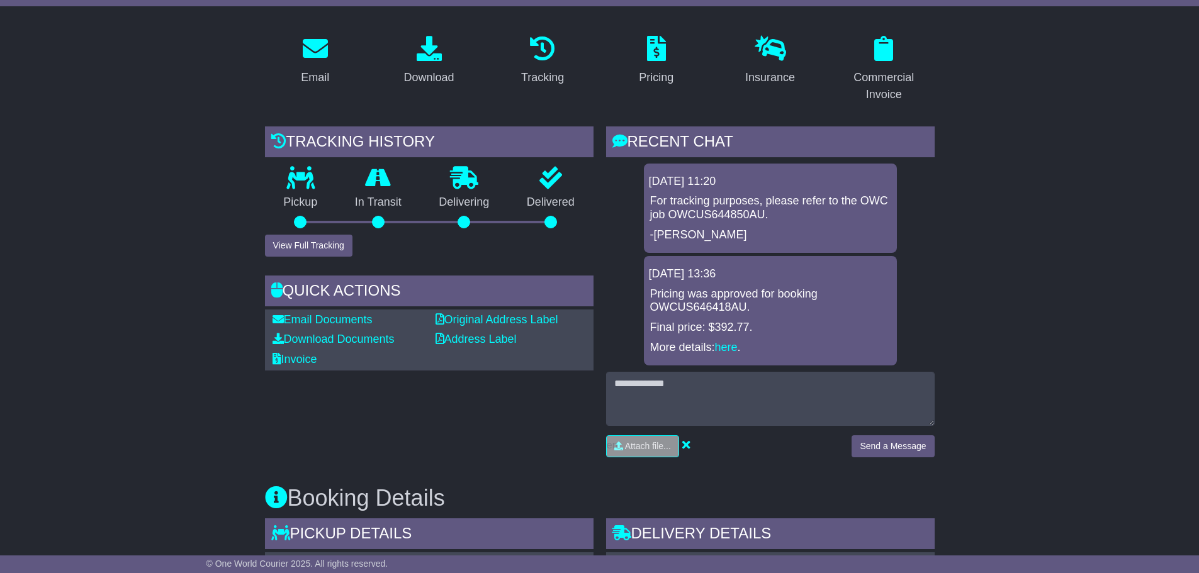
scroll to position [197, 0]
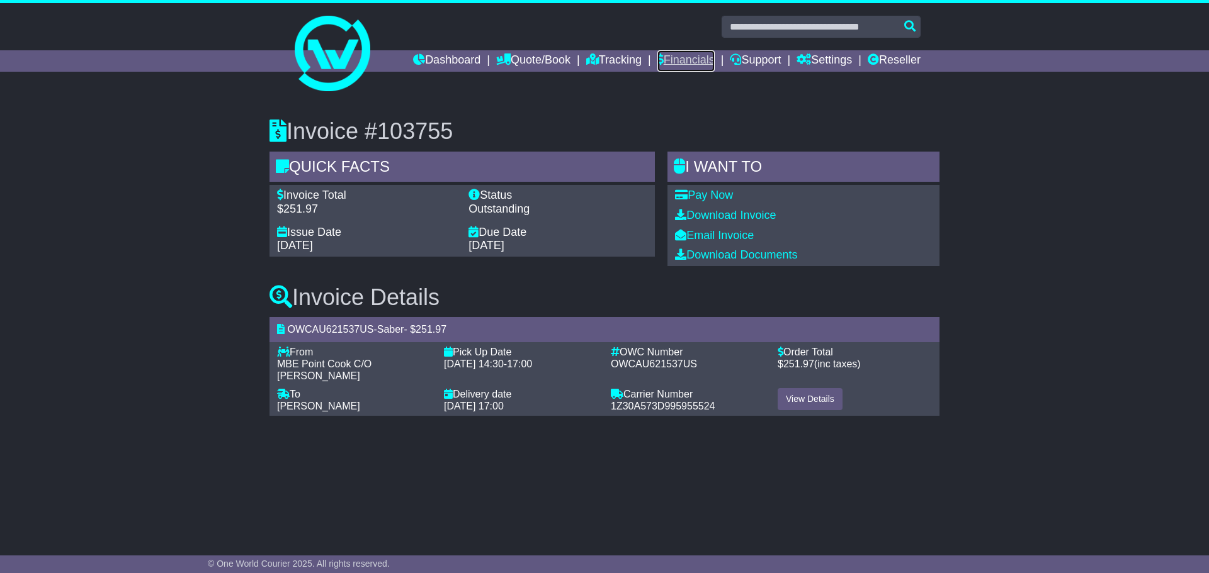
click at [657, 56] on link "Financials" at bounding box center [685, 60] width 57 height 21
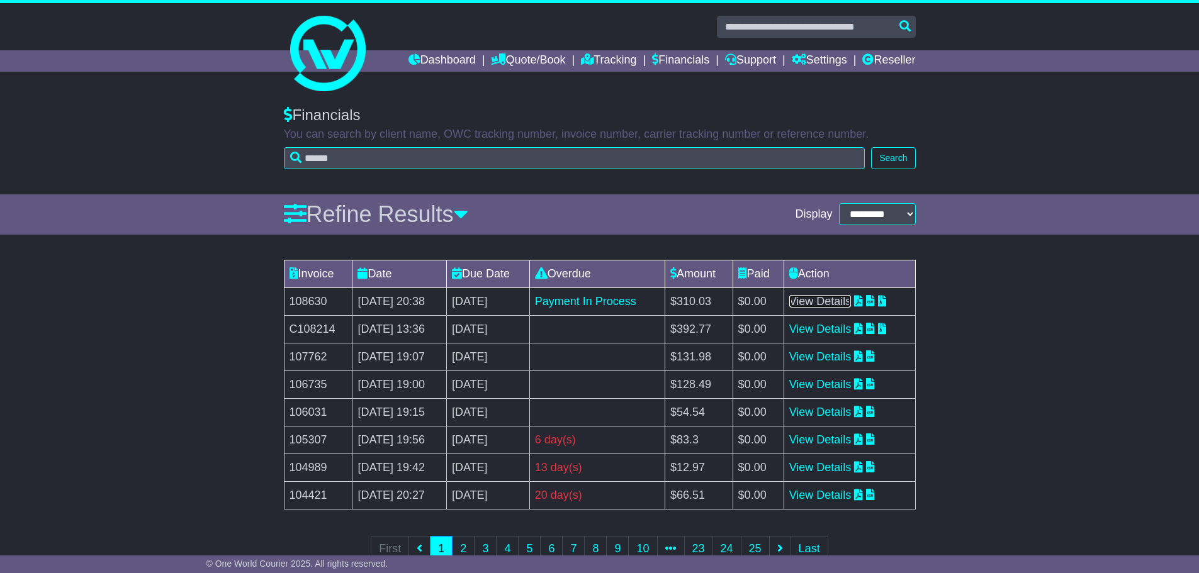
click at [821, 298] on link "View Details" at bounding box center [820, 301] width 62 height 13
click at [837, 330] on link "View Details" at bounding box center [820, 329] width 62 height 13
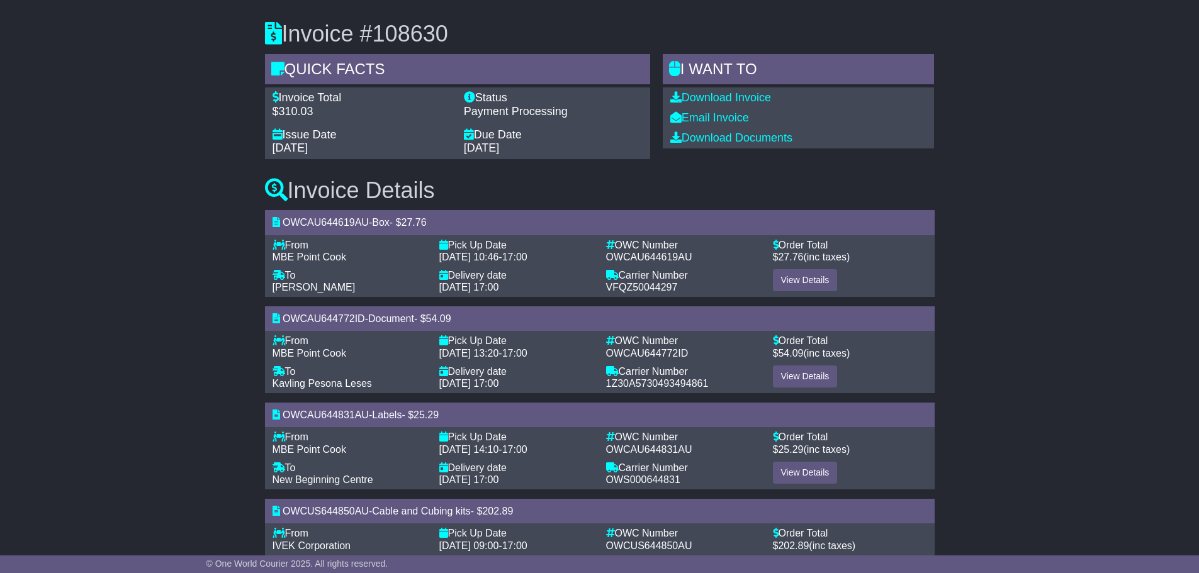
scroll to position [151, 0]
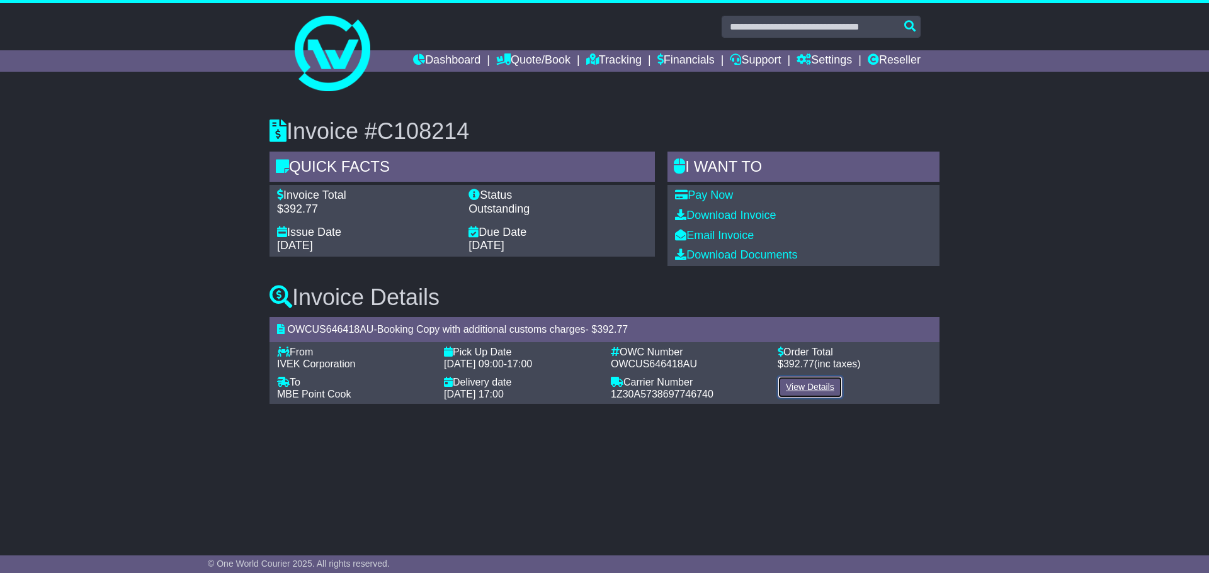
click at [795, 388] on link "View Details" at bounding box center [809, 387] width 65 height 22
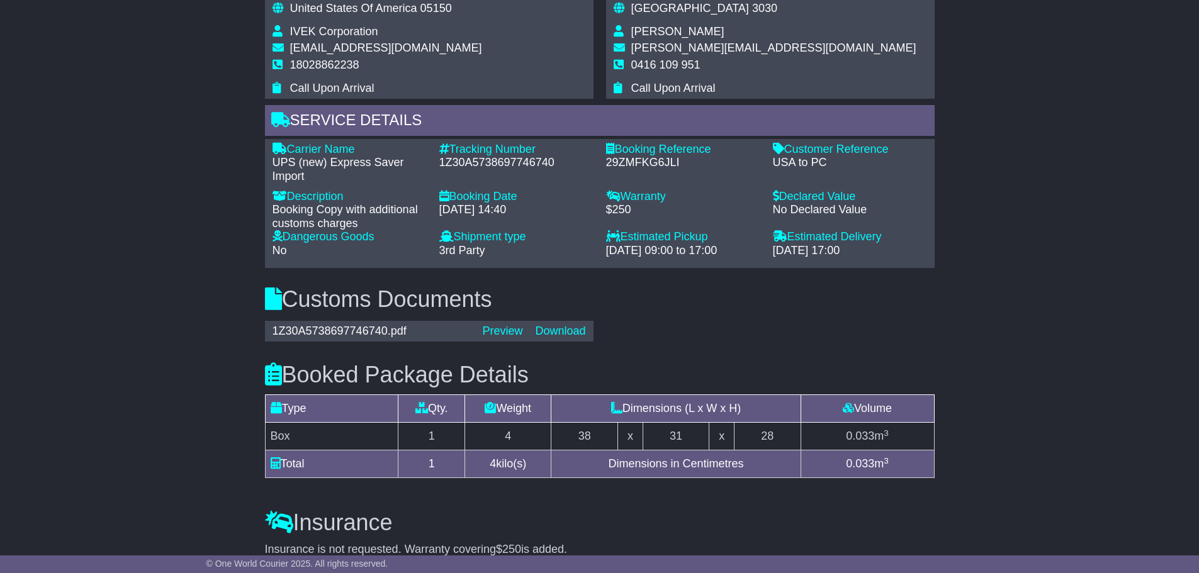
scroll to position [932, 0]
